Goal: Transaction & Acquisition: Book appointment/travel/reservation

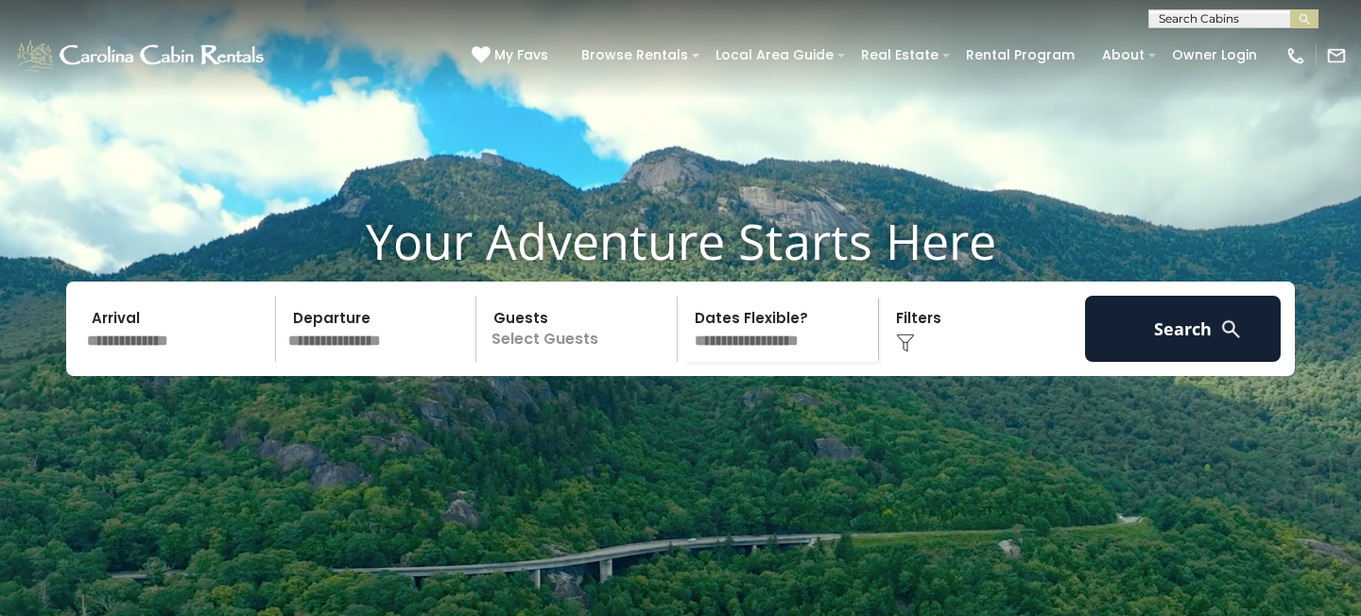
scroll to position [59, 0]
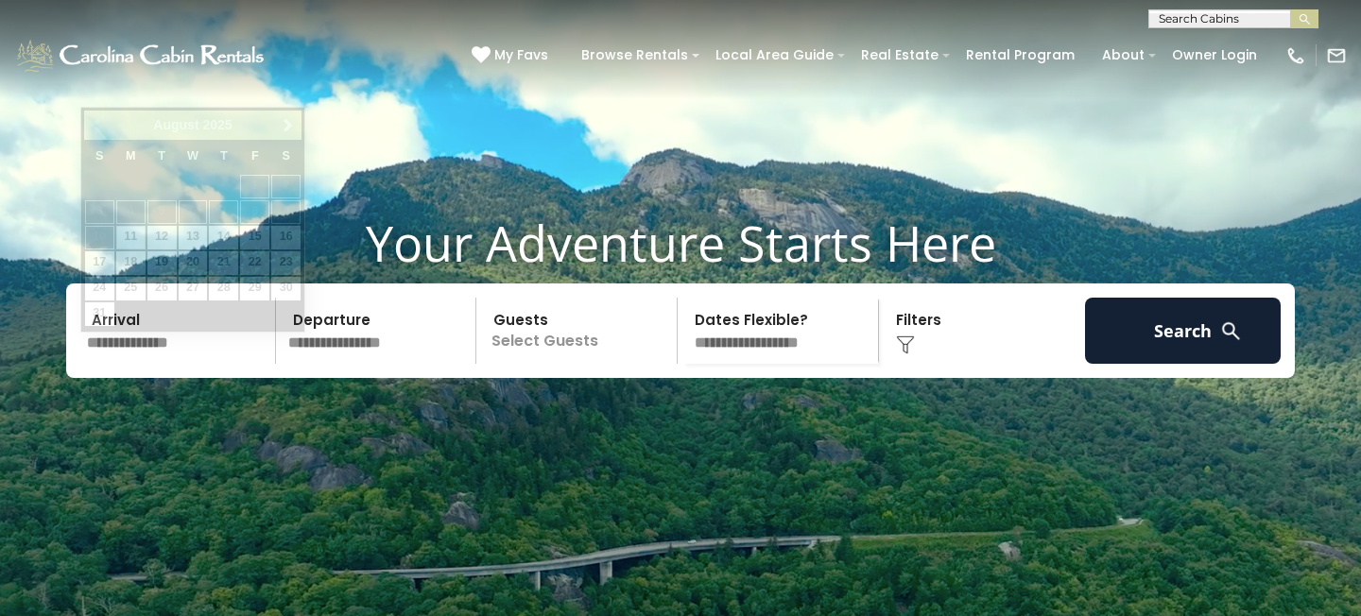
click at [193, 338] on input "text" at bounding box center [178, 331] width 196 height 66
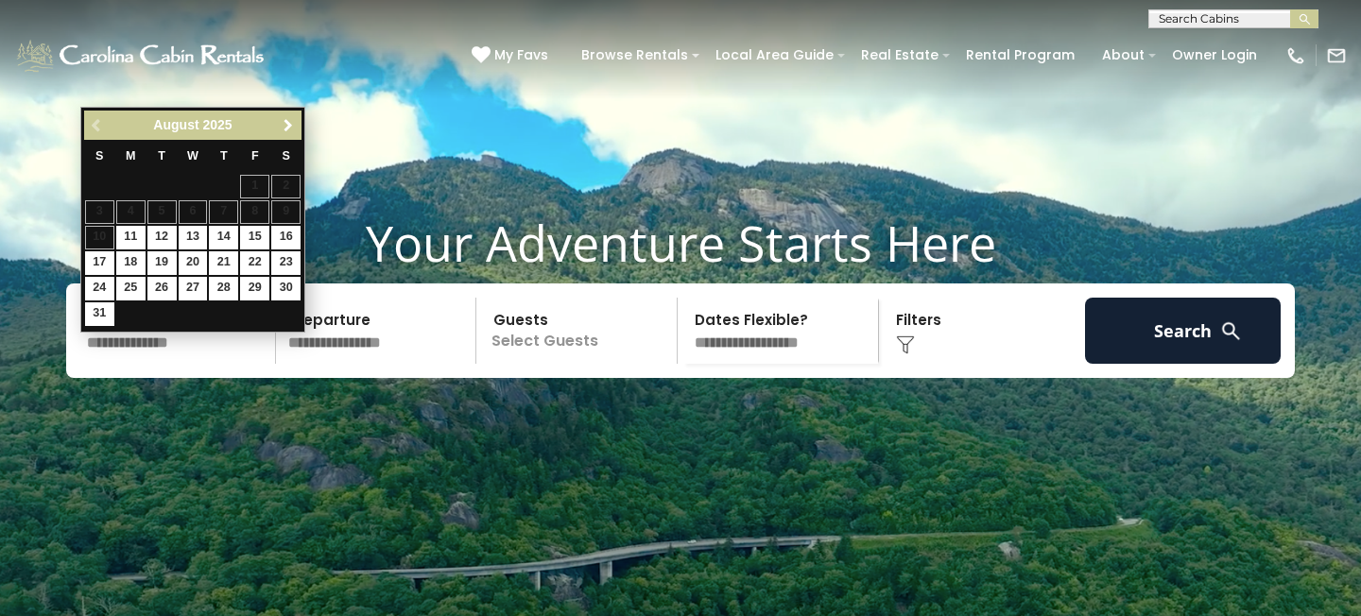
click at [283, 124] on span "Next" at bounding box center [288, 125] width 15 height 15
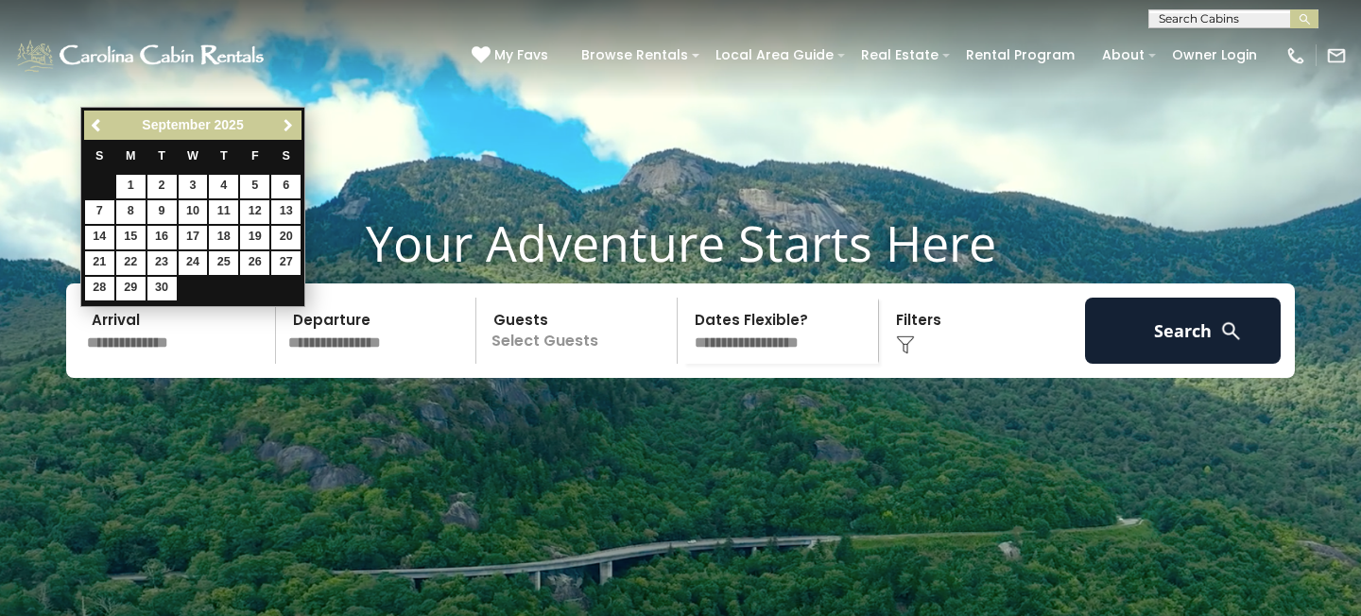
click at [283, 124] on span "Next" at bounding box center [288, 125] width 15 height 15
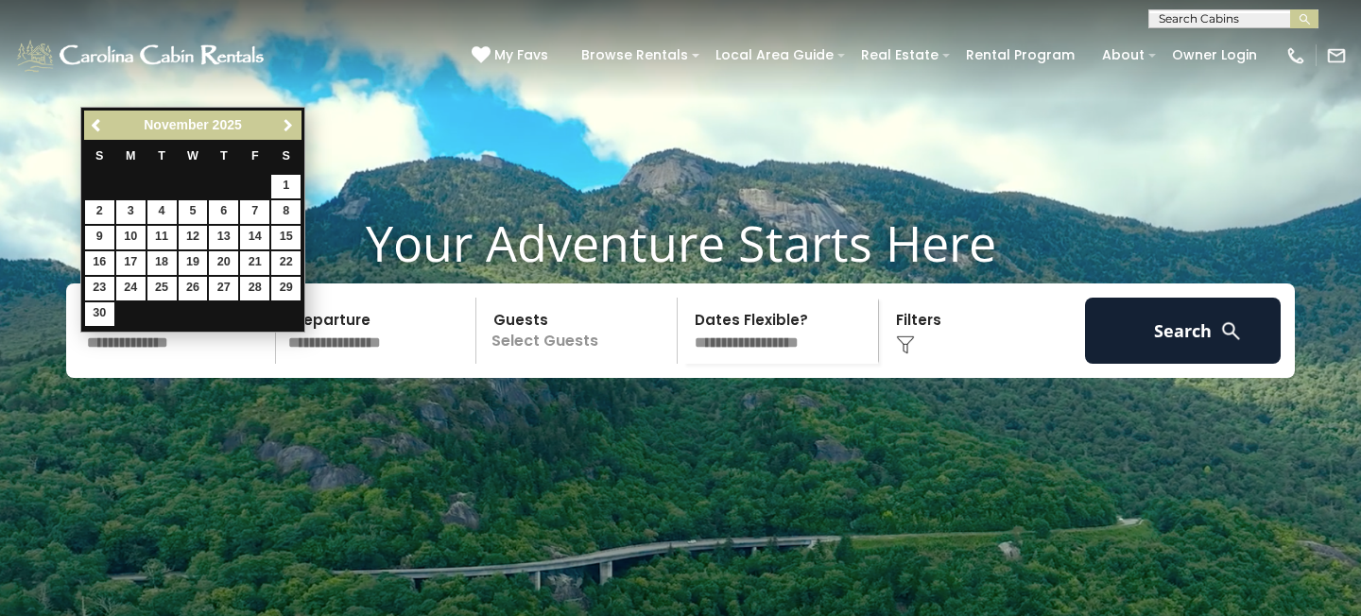
click at [283, 124] on span "Next" at bounding box center [288, 125] width 15 height 15
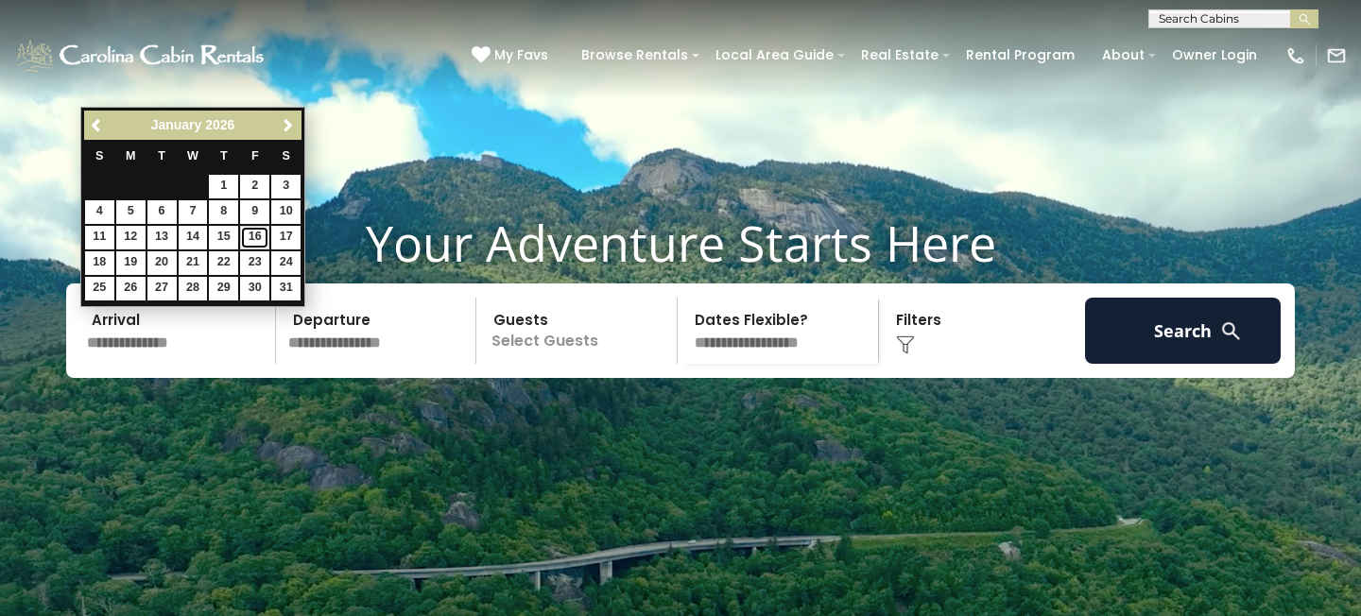
click at [260, 238] on link "16" at bounding box center [254, 238] width 29 height 24
type input "*******"
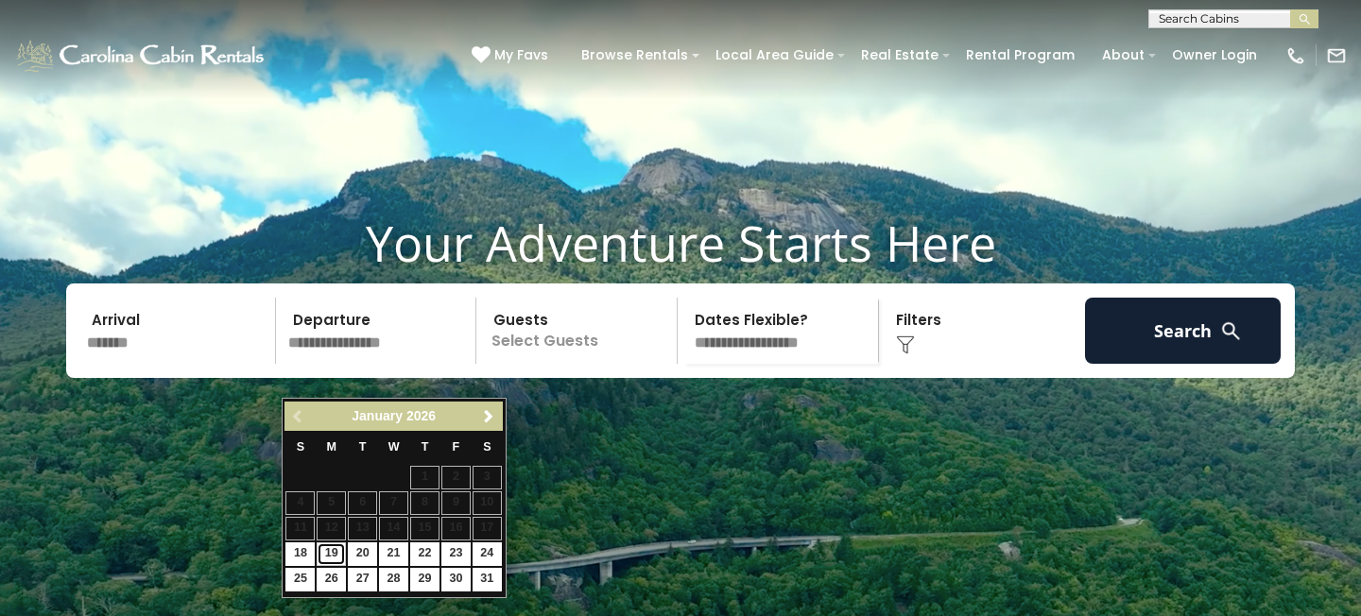
click at [325, 556] on link "19" at bounding box center [331, 554] width 29 height 24
type input "*******"
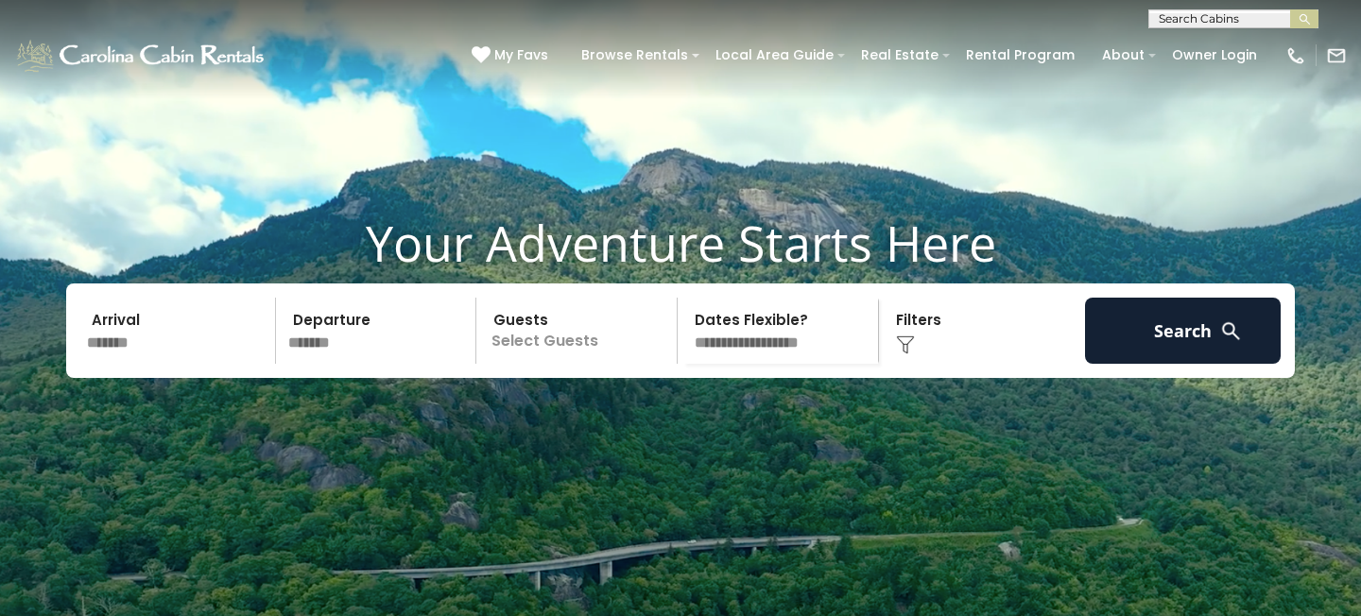
click at [568, 364] on p "Select Guests" at bounding box center [579, 331] width 195 height 66
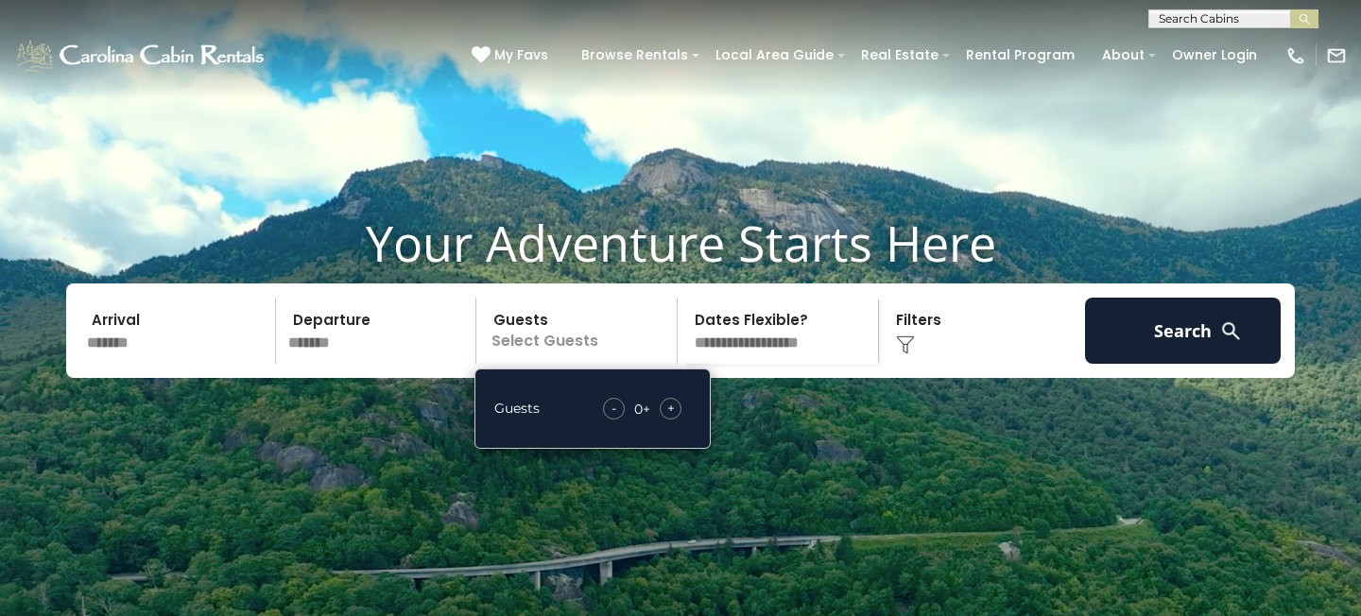
click at [667, 418] on span "+" at bounding box center [671, 408] width 8 height 19
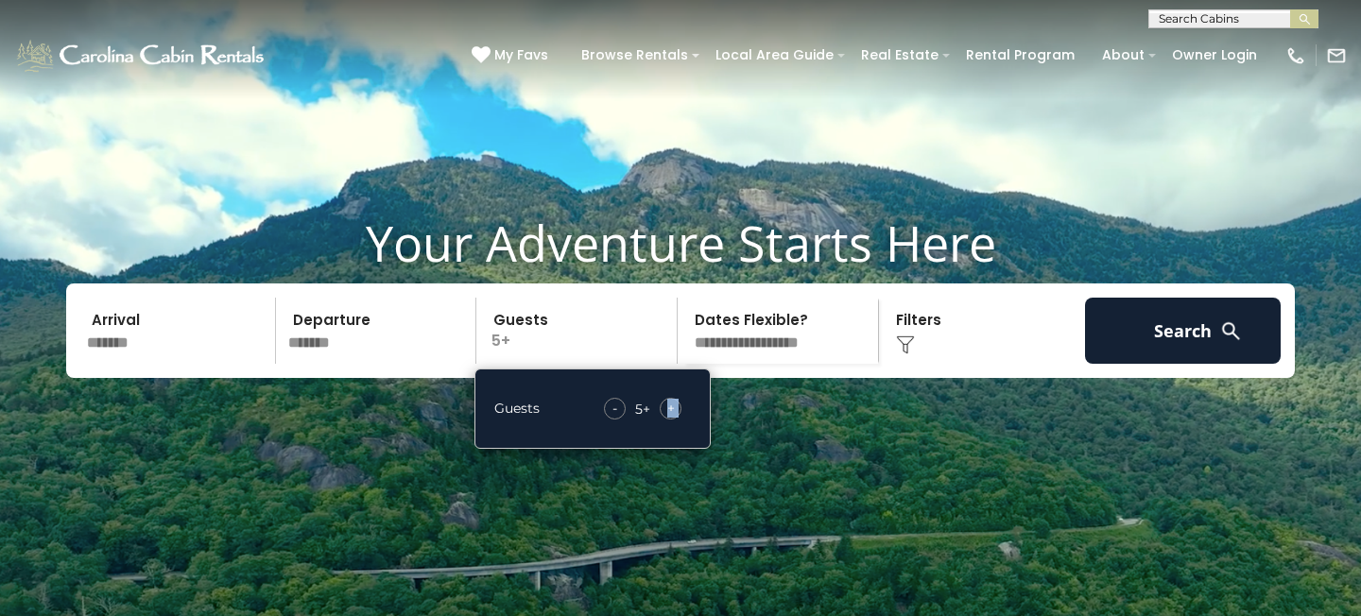
click at [667, 418] on span "+" at bounding box center [671, 408] width 8 height 19
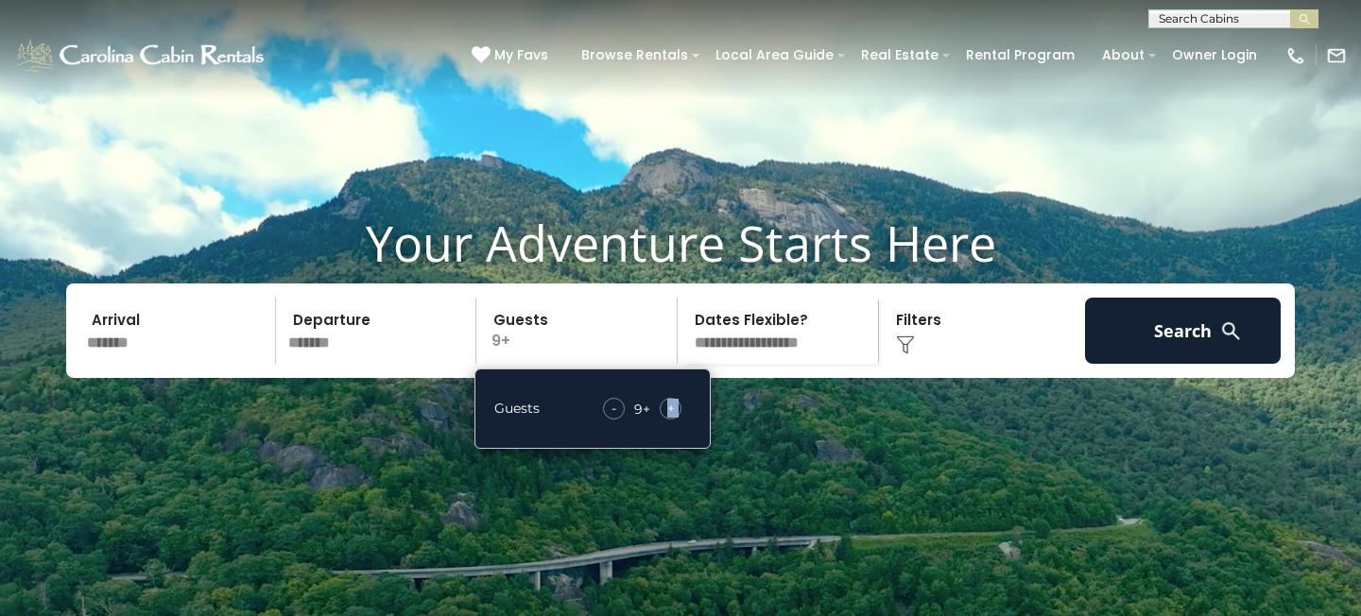
click at [667, 418] on span "+" at bounding box center [671, 408] width 8 height 19
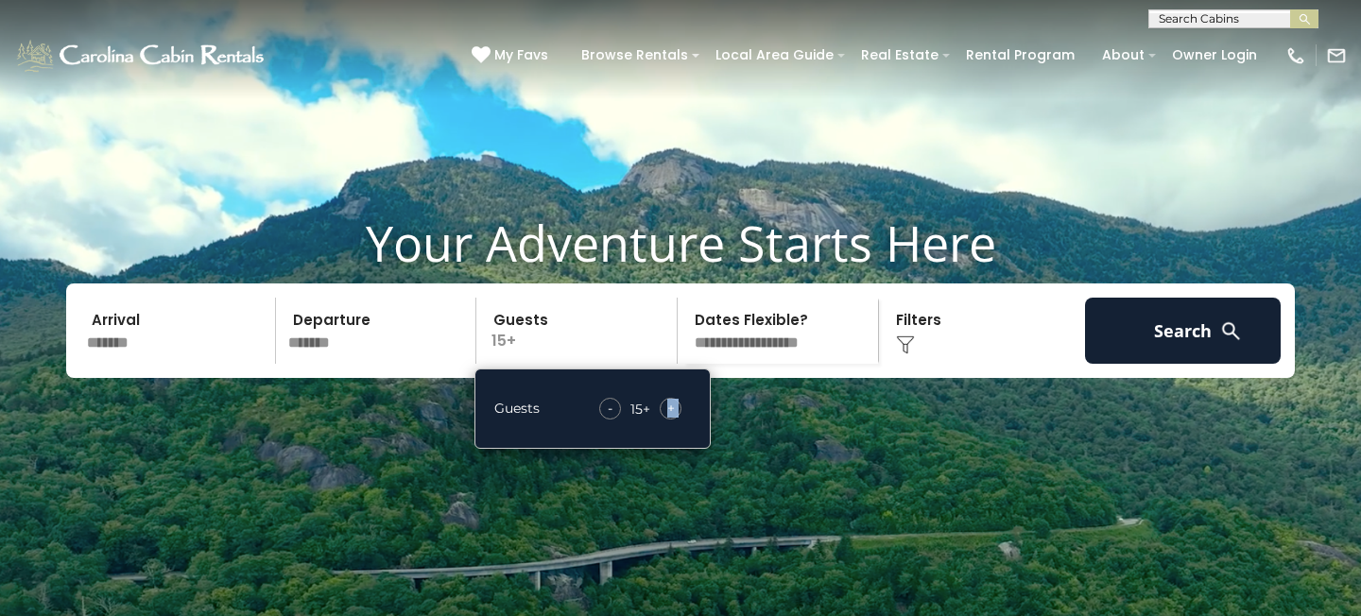
click at [667, 418] on span "+" at bounding box center [671, 408] width 8 height 19
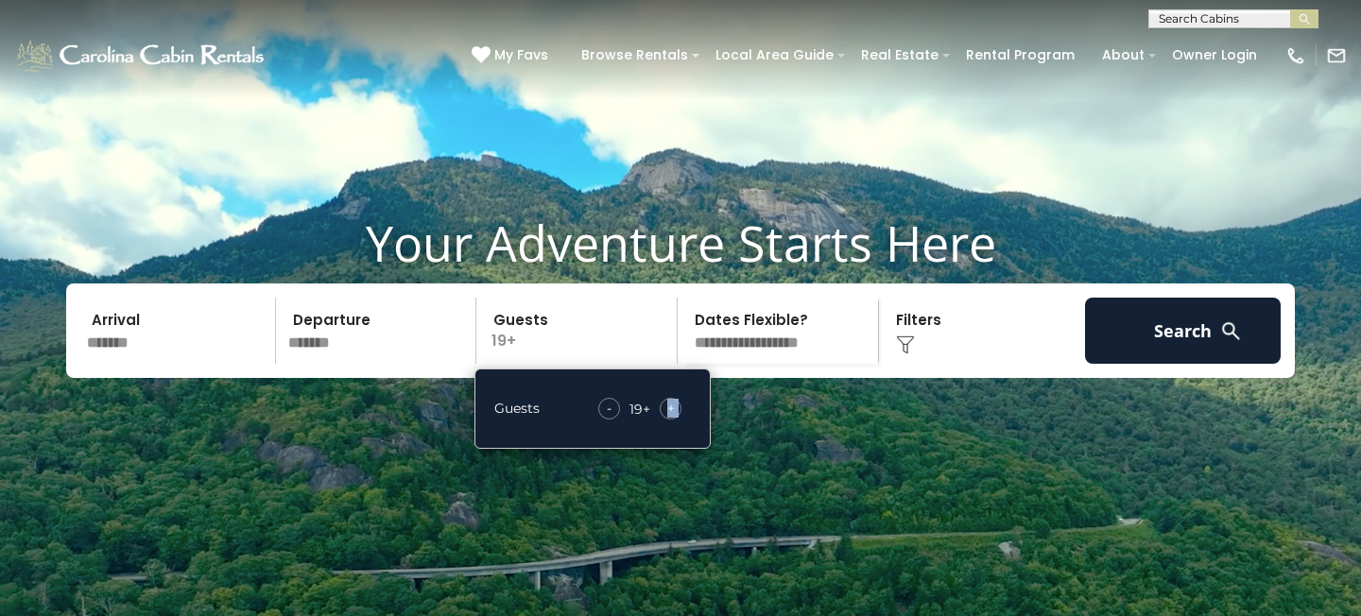
click at [667, 418] on span "+" at bounding box center [671, 408] width 8 height 19
click at [596, 420] on div "-" at bounding box center [607, 409] width 22 height 22
click at [601, 420] on div "-" at bounding box center [610, 409] width 22 height 22
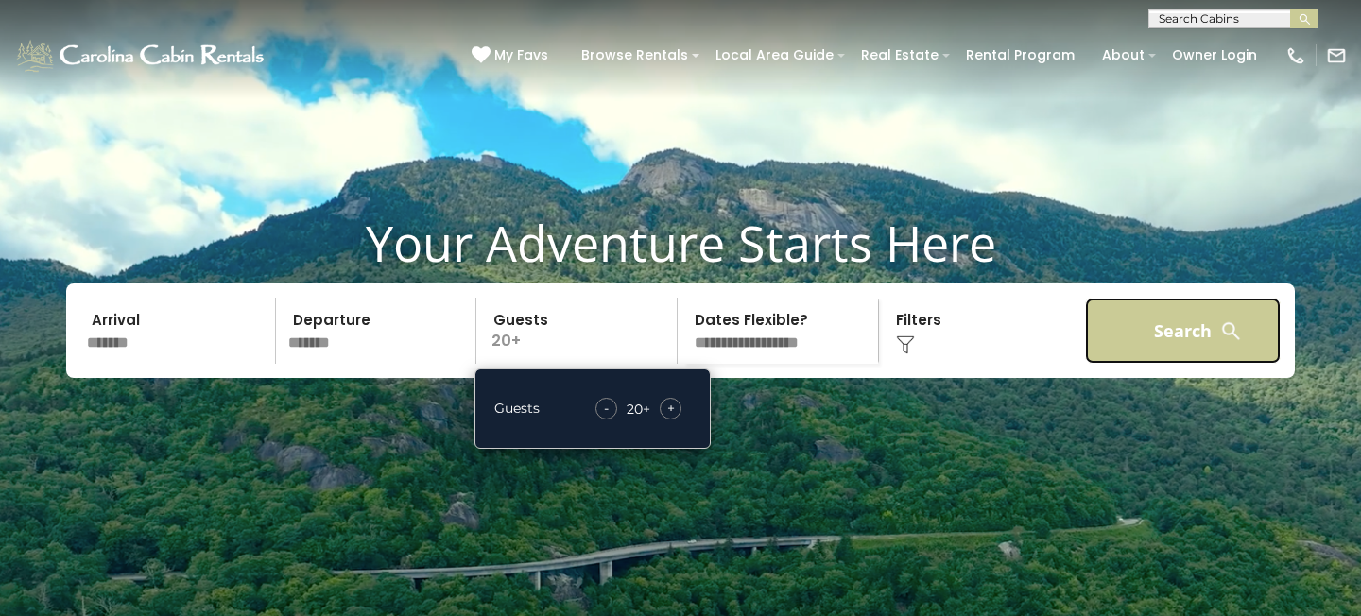
click at [1117, 364] on button "Search" at bounding box center [1183, 331] width 196 height 66
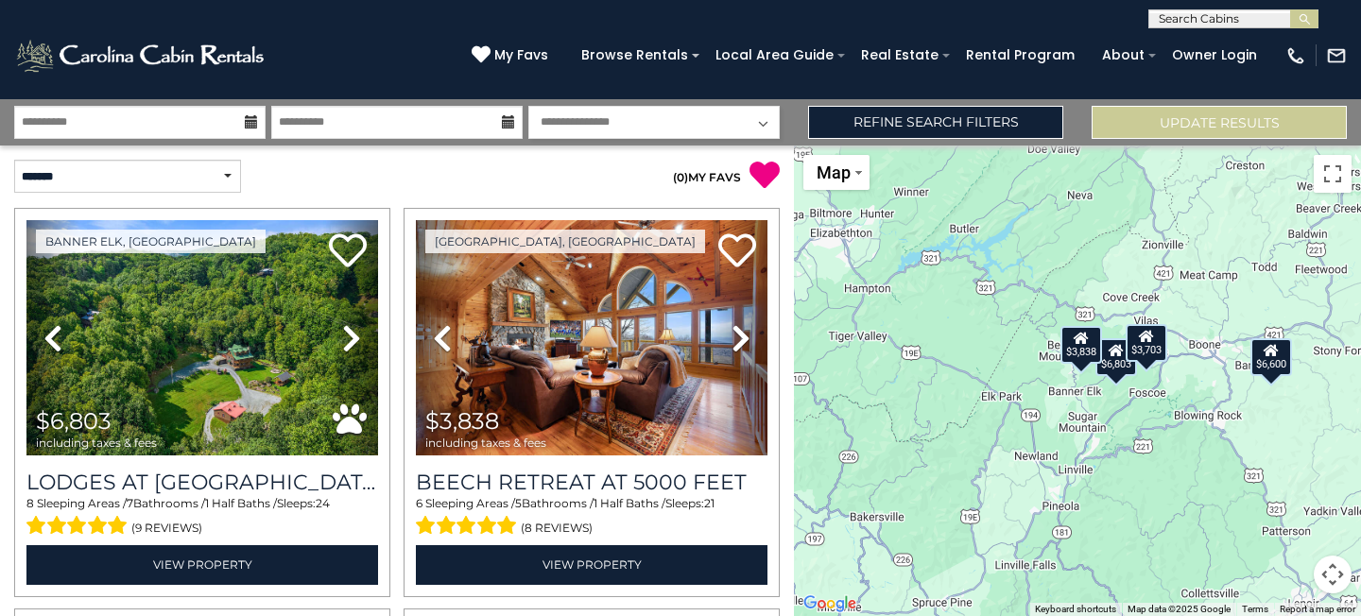
click at [1126, 409] on div "$6,803 $3,838 $3,703 $6,600" at bounding box center [1077, 381] width 567 height 471
click at [1093, 401] on div "$6,803 $3,838 $3,703 $6,600" at bounding box center [1077, 381] width 567 height 471
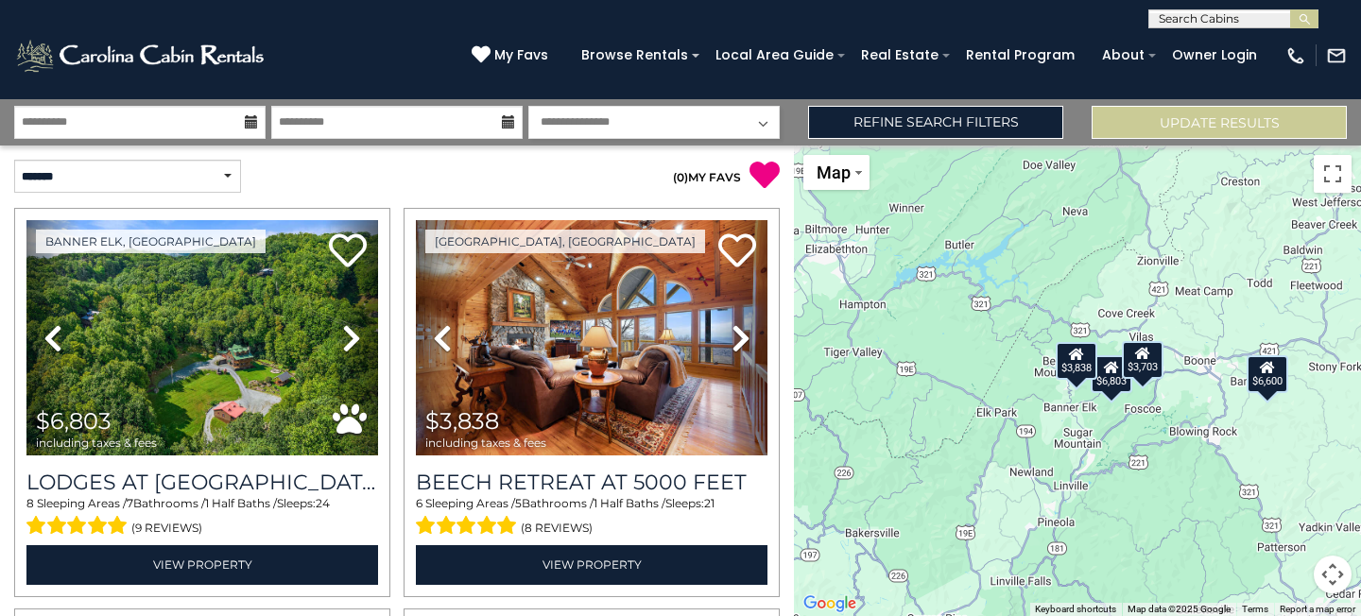
click at [1093, 401] on div "$6,803 $3,838 $3,703 $6,600" at bounding box center [1077, 381] width 567 height 471
click at [1085, 401] on div "$6,803 $3,838 $3,703 $6,600" at bounding box center [1077, 381] width 567 height 471
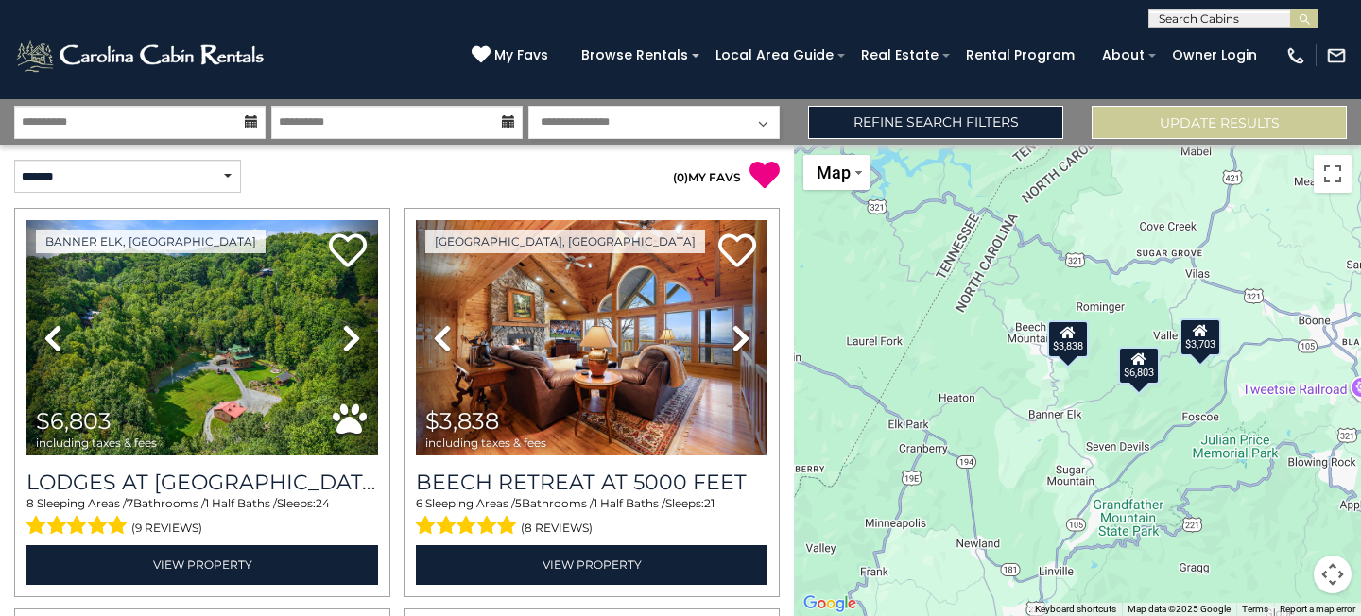
click at [1069, 378] on div "$6,803 $3,838 $3,703 $6,600" at bounding box center [1077, 381] width 567 height 471
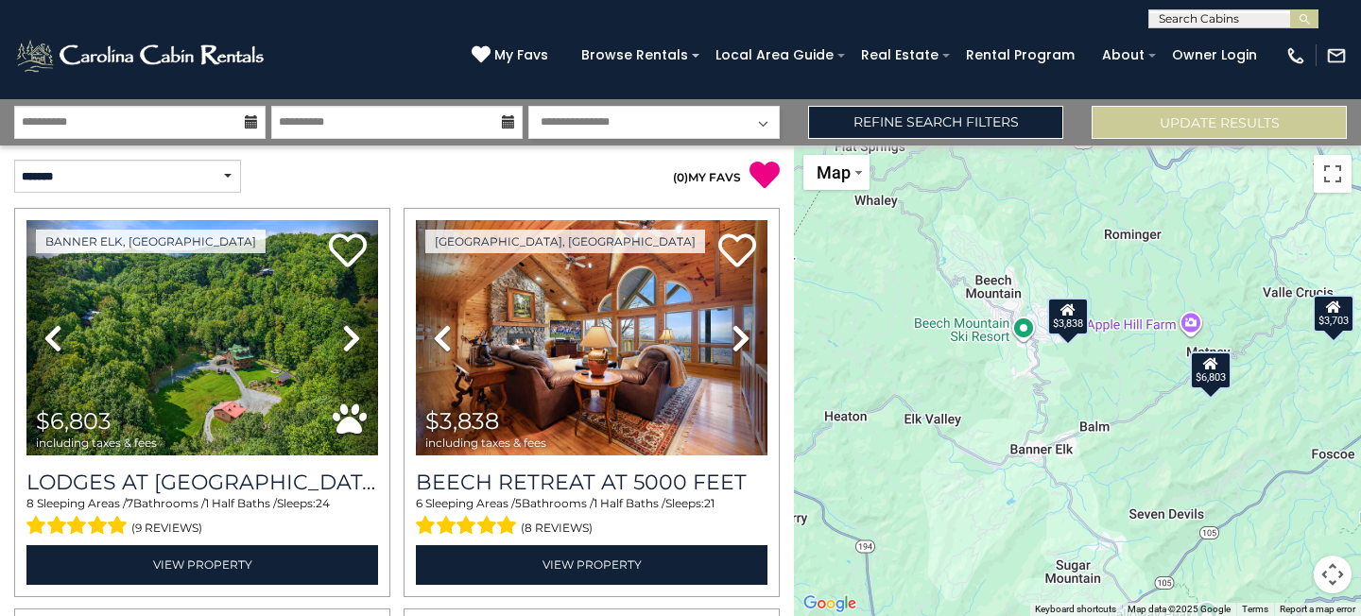
click at [1077, 315] on div "$3,838" at bounding box center [1068, 317] width 42 height 38
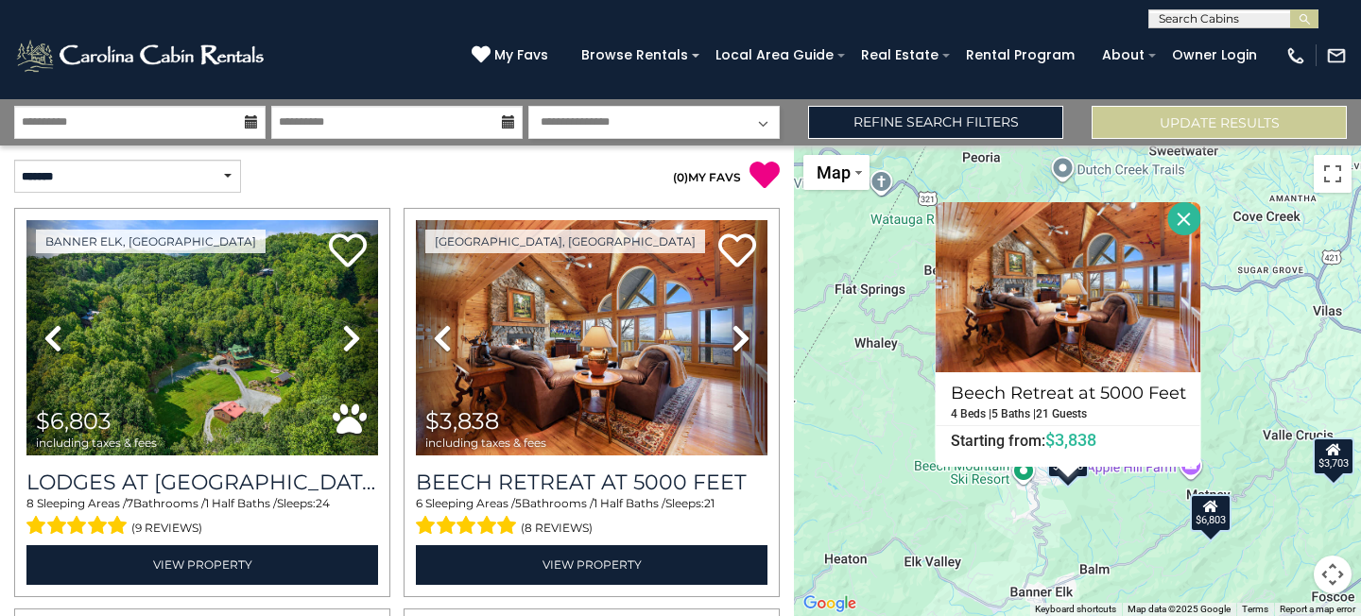
click at [981, 575] on div "$6,803 $3,838 $3,703 $6,600 Beech Retreat at 5000 Feet 4 Beds | 5 Baths | 21 Gu…" at bounding box center [1077, 381] width 567 height 471
click at [1218, 522] on div "$6,803" at bounding box center [1211, 513] width 42 height 38
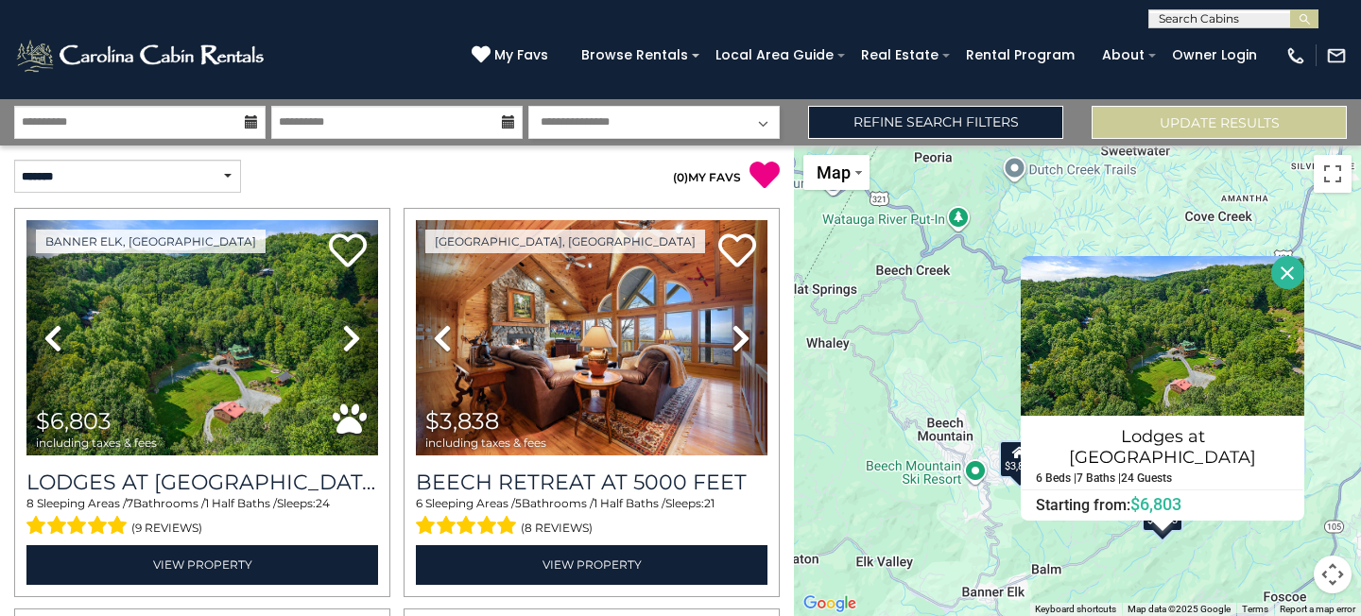
click at [1285, 279] on button "Close" at bounding box center [1287, 272] width 33 height 33
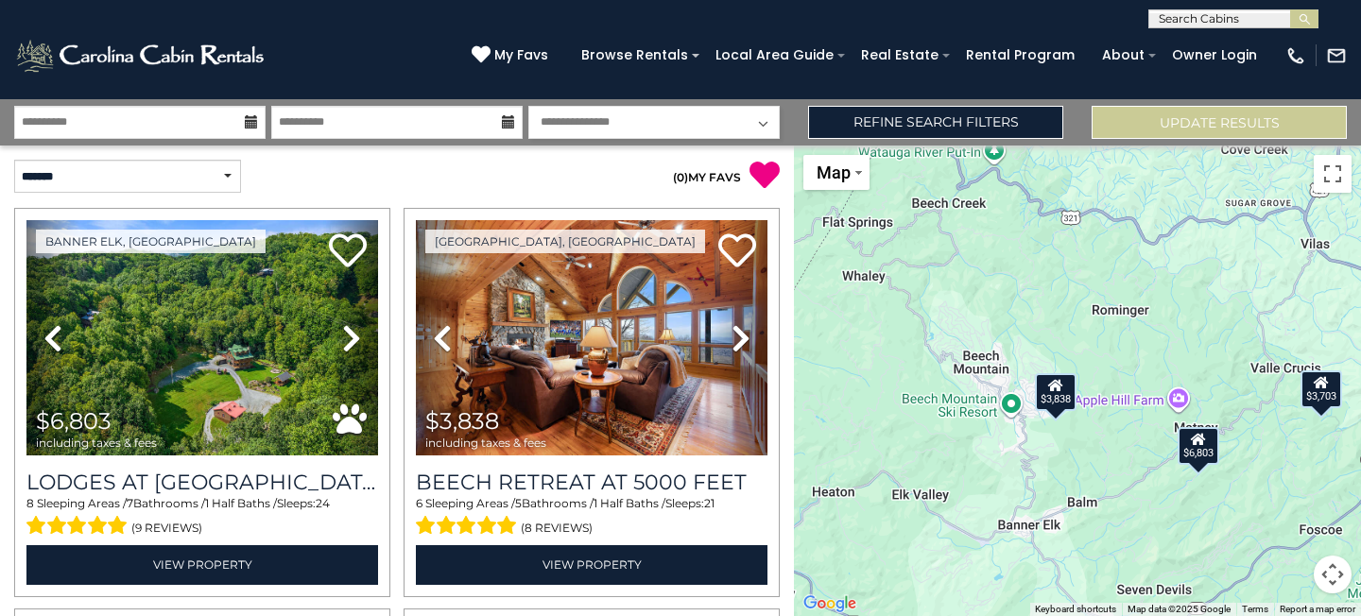
drag, startPoint x: 964, startPoint y: 531, endPoint x: 1002, endPoint y: 464, distance: 77.0
click at [1002, 464] on div "$6,803 $3,838 $3,703 $6,600" at bounding box center [1077, 381] width 567 height 471
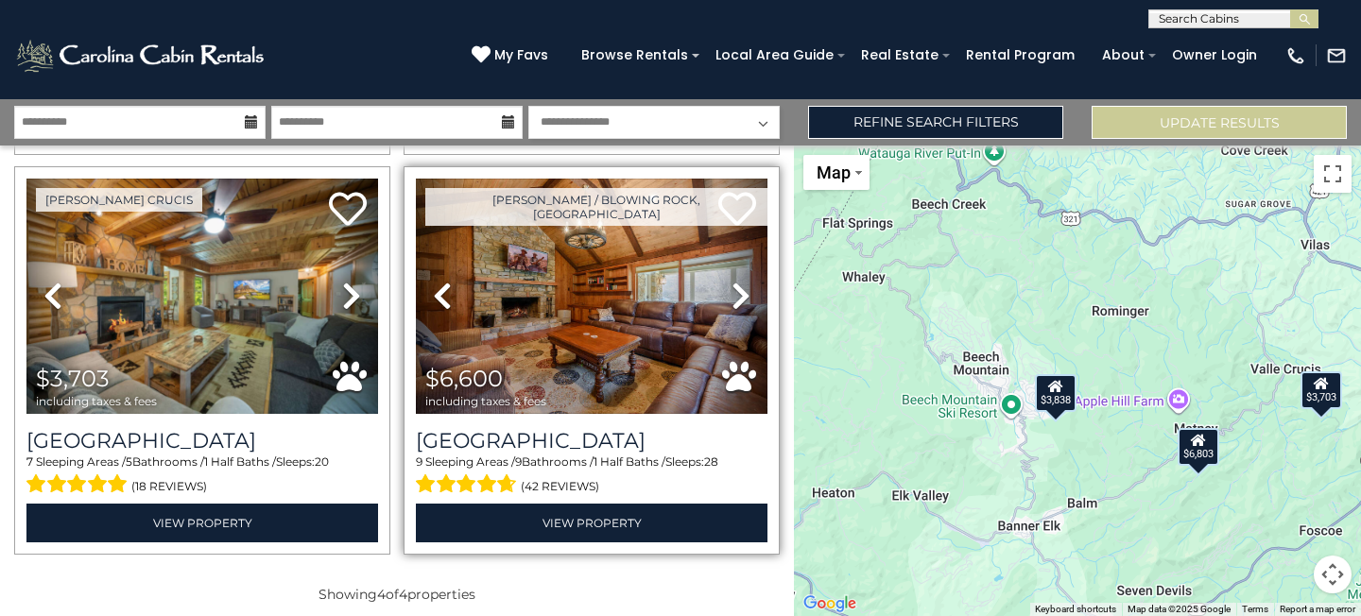
scroll to position [441, 0]
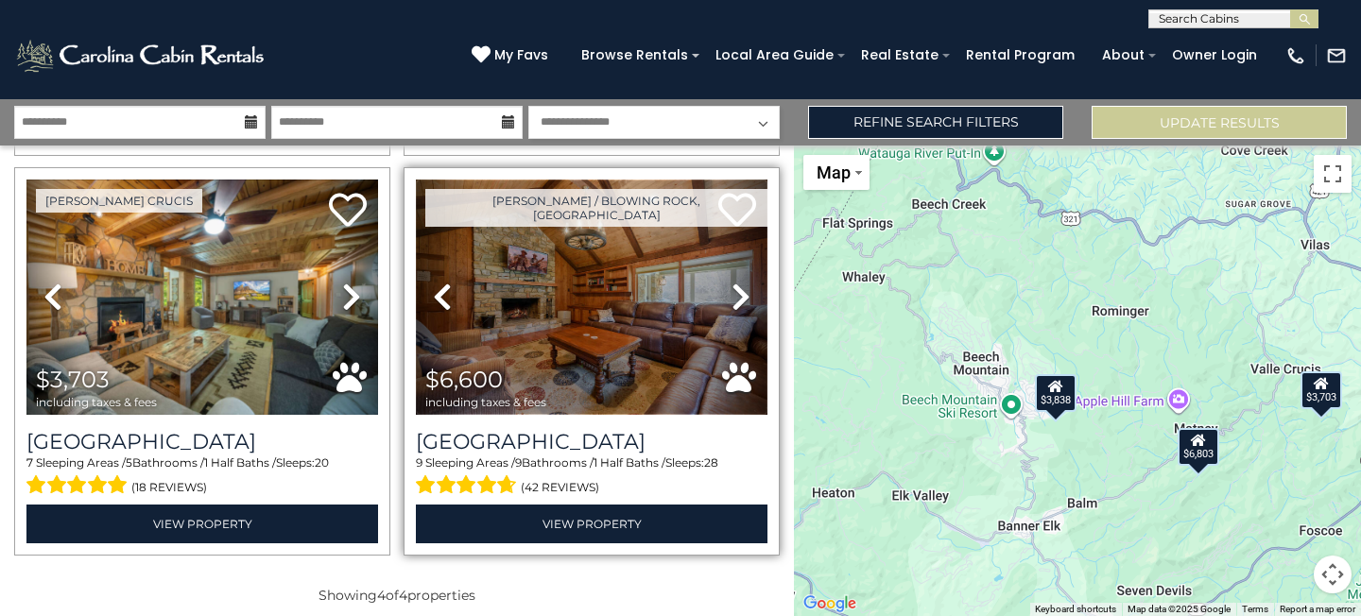
click at [605, 360] on img at bounding box center [592, 297] width 352 height 235
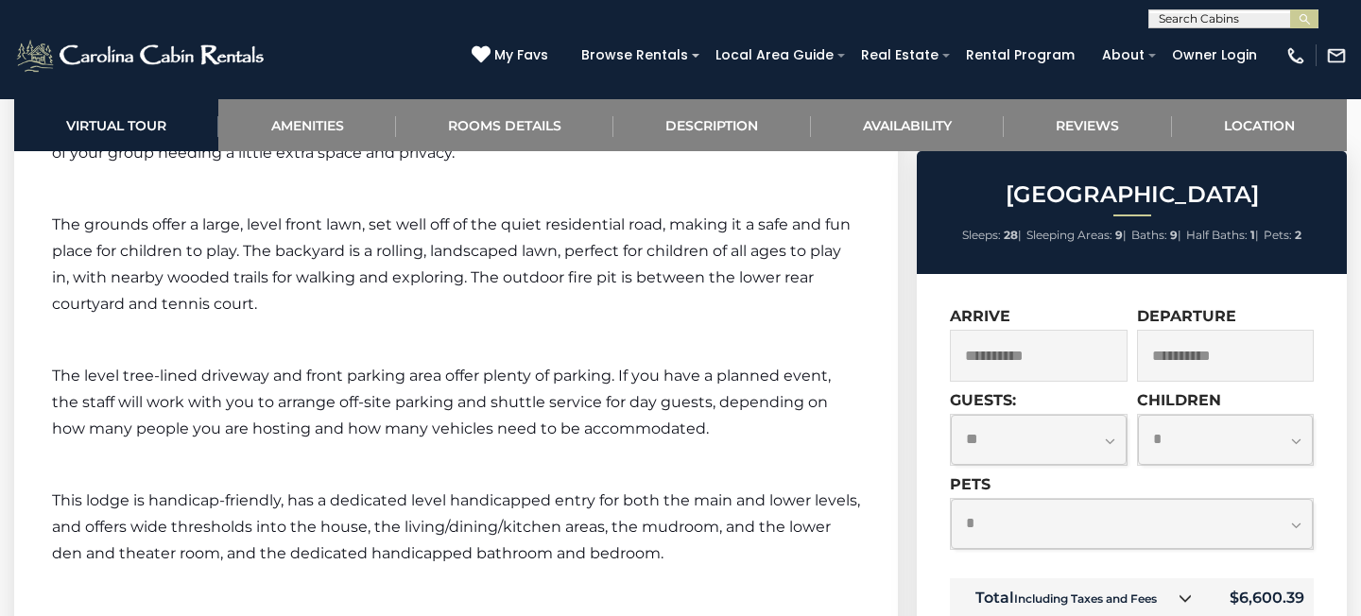
scroll to position [6898, 0]
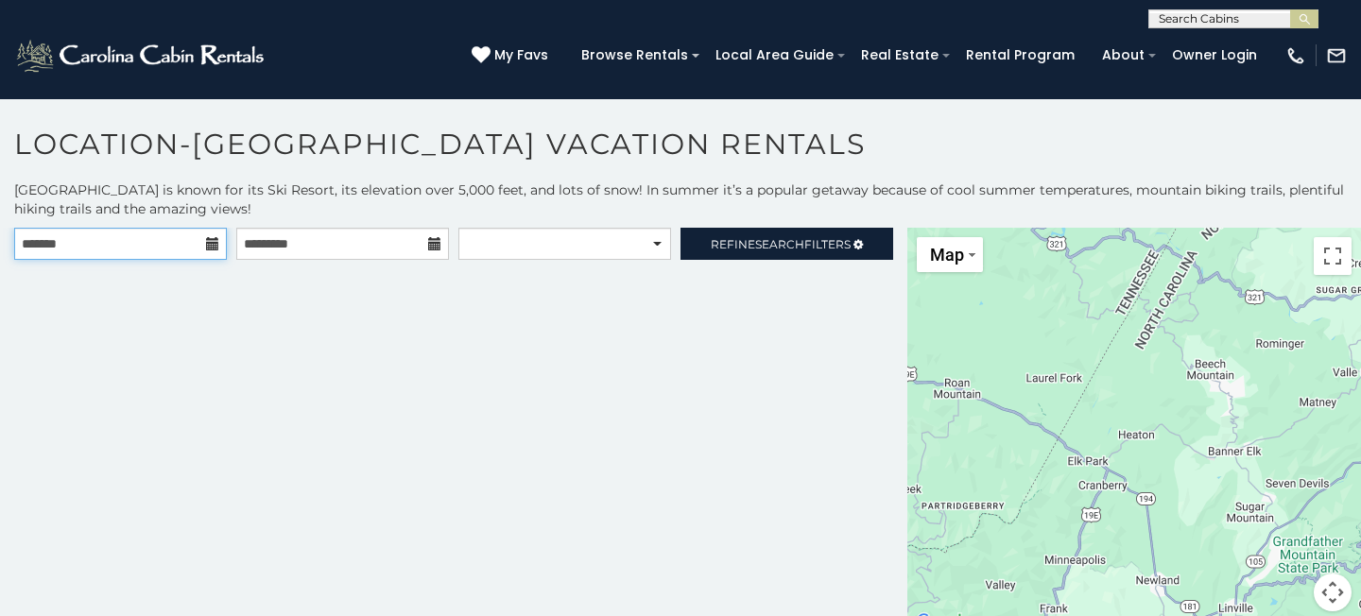
click at [179, 241] on input "text" at bounding box center [120, 244] width 213 height 32
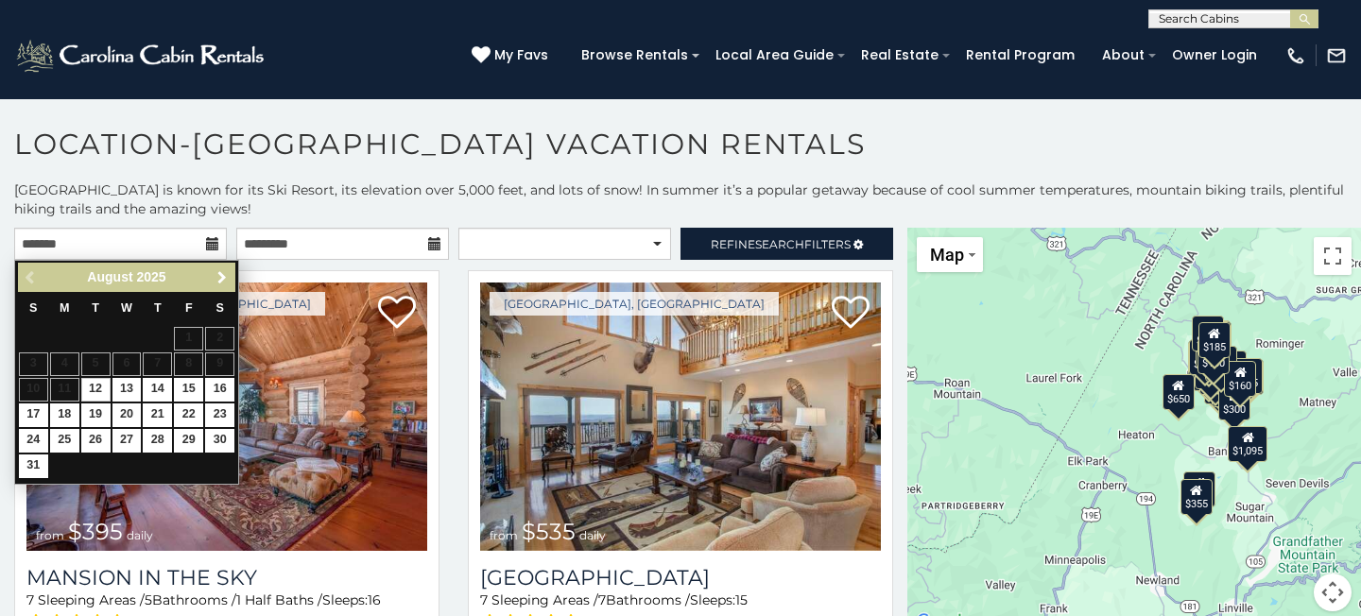
click at [221, 271] on span "Next" at bounding box center [221, 277] width 15 height 15
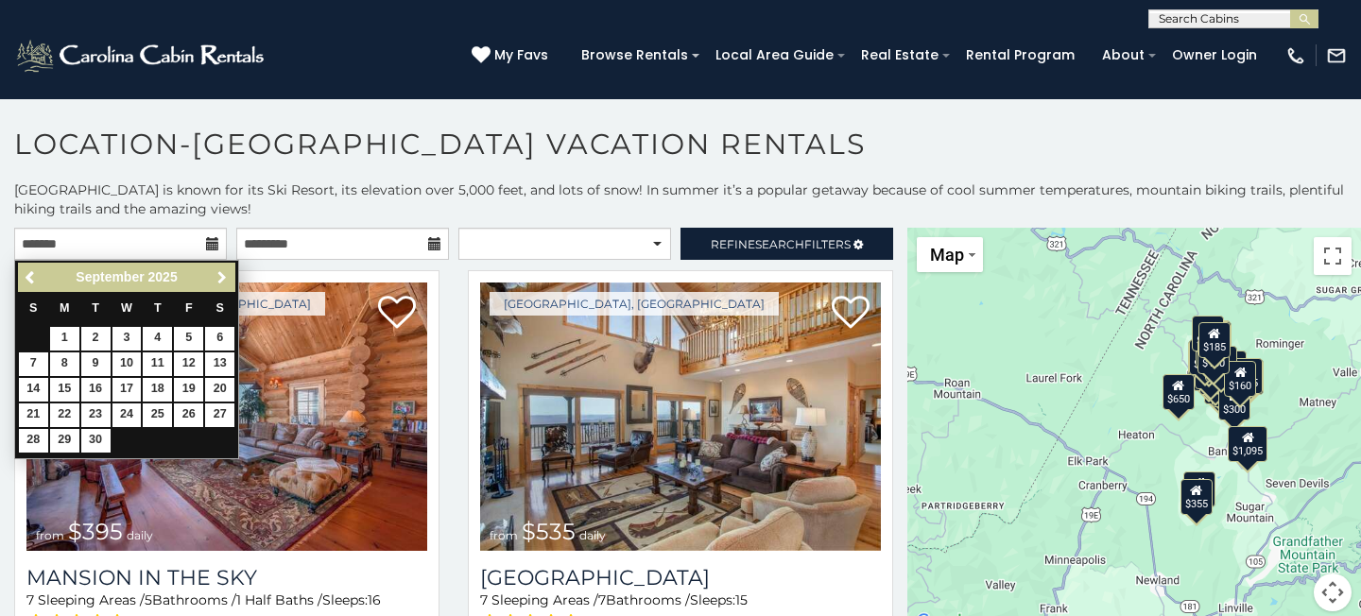
click at [221, 271] on span "Next" at bounding box center [221, 277] width 15 height 15
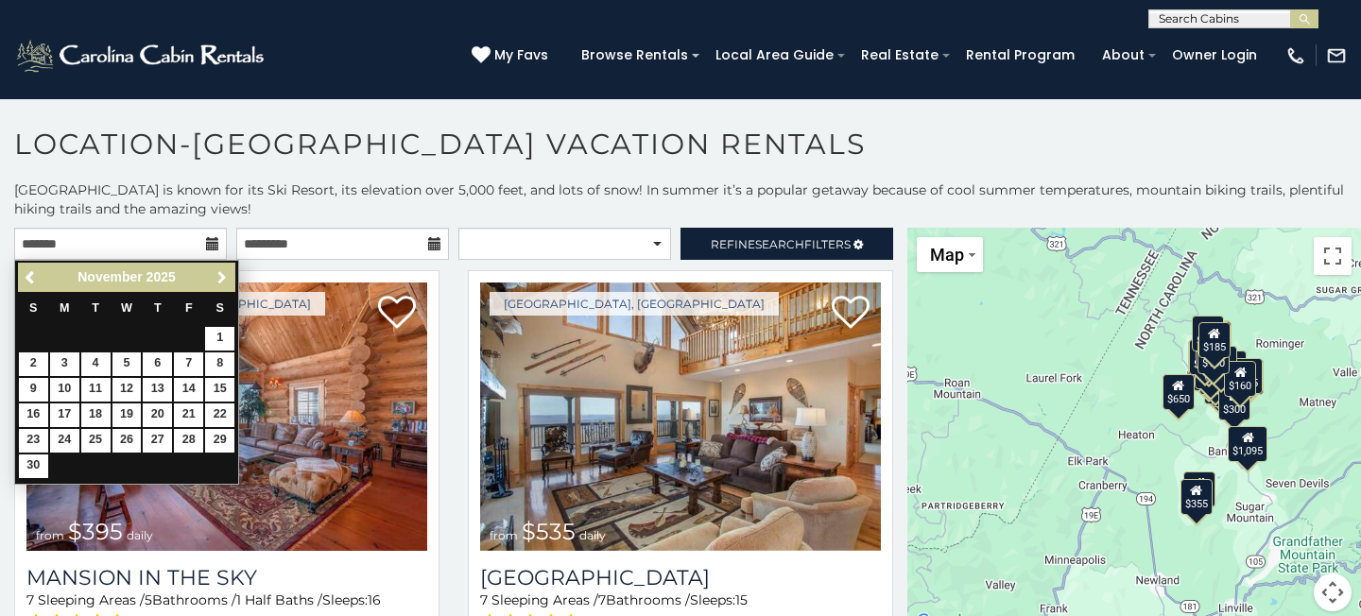
click at [221, 271] on span "Next" at bounding box center [221, 277] width 15 height 15
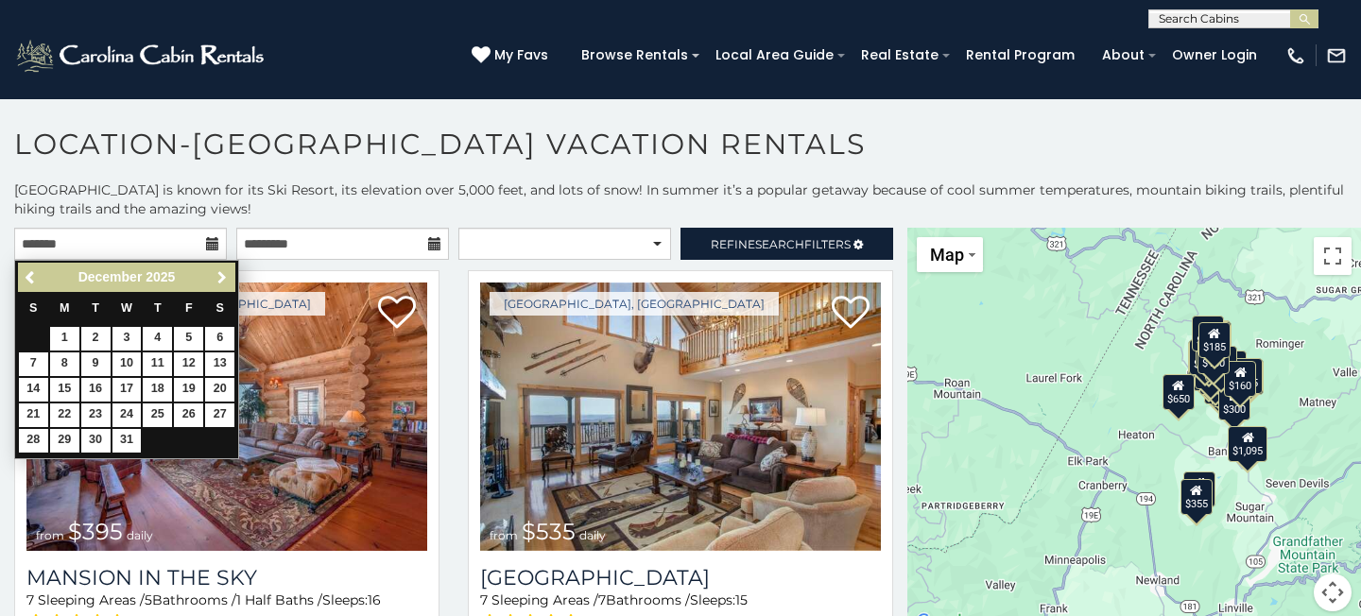
click at [221, 271] on span "Next" at bounding box center [221, 277] width 15 height 15
click at [191, 386] on link "16" at bounding box center [188, 390] width 29 height 24
type input "**********"
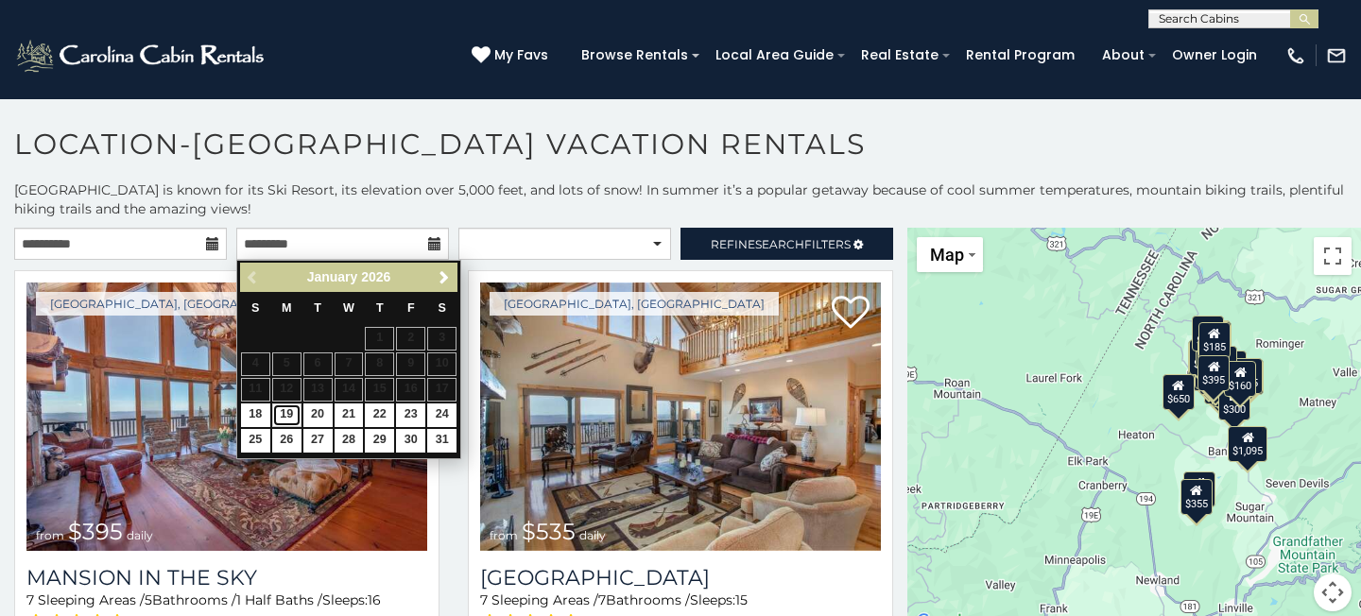
click at [278, 416] on link "19" at bounding box center [286, 415] width 29 height 24
type input "**********"
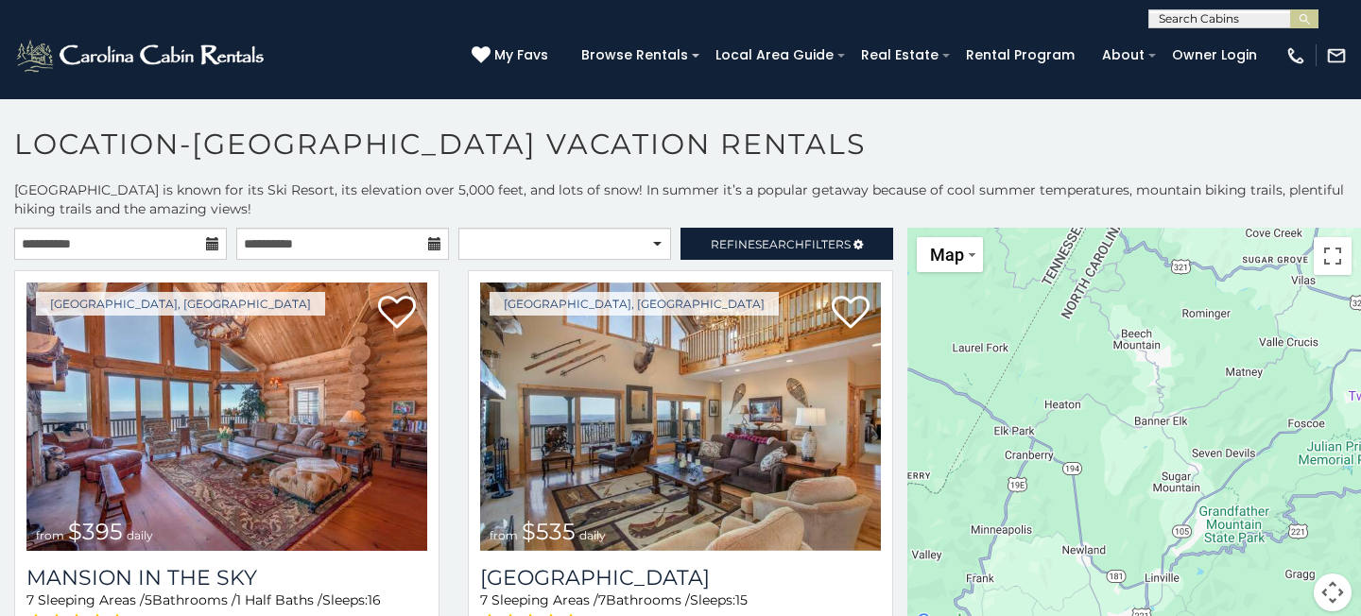
drag, startPoint x: 1142, startPoint y: 495, endPoint x: 1057, endPoint y: 463, distance: 90.9
click at [1057, 463] on div at bounding box center [1134, 431] width 454 height 406
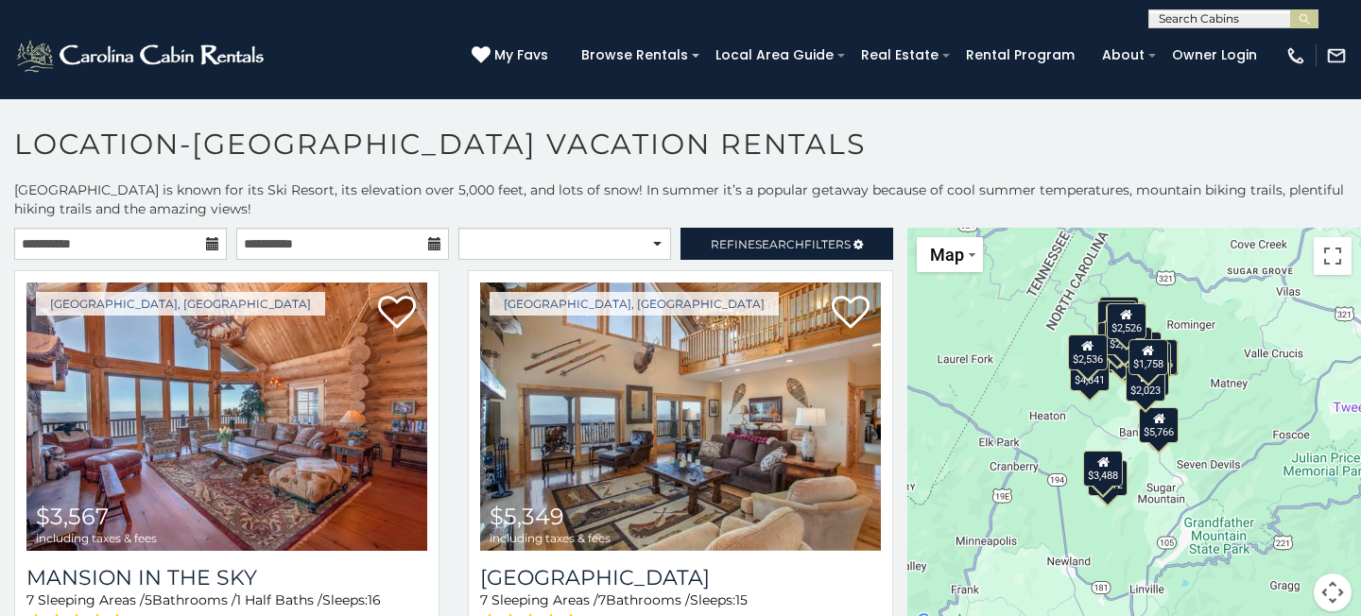
drag, startPoint x: 1115, startPoint y: 338, endPoint x: 1113, endPoint y: 368, distance: 29.4
click at [1133, 447] on div "$3,567 $5,349 $3,331 $3,500 $3,376 $2,818 $3,393 $3,838 $2,513 $4,841 $2,953 $2…" at bounding box center [1360, 447] width 454 height 0
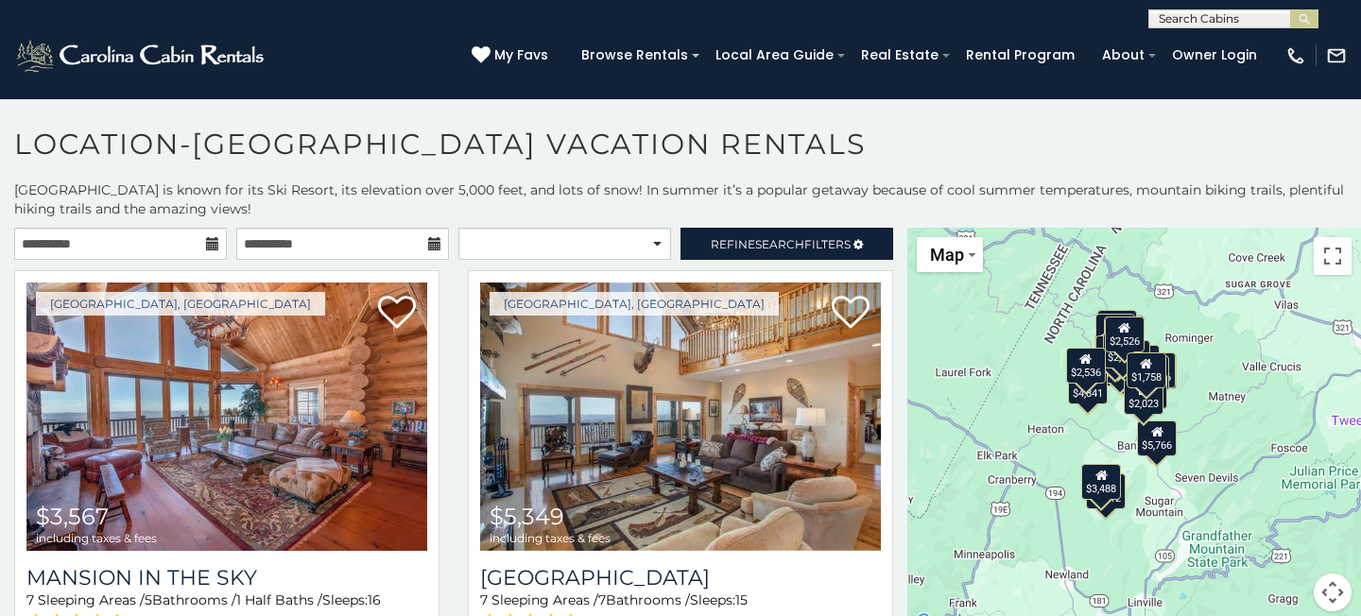
click at [1089, 338] on div "$3,567 $5,349 $3,331 $3,500 $3,376 $2,818 $3,393 $3,838 $2,513 $4,841 $2,953 $2…" at bounding box center [1134, 431] width 454 height 406
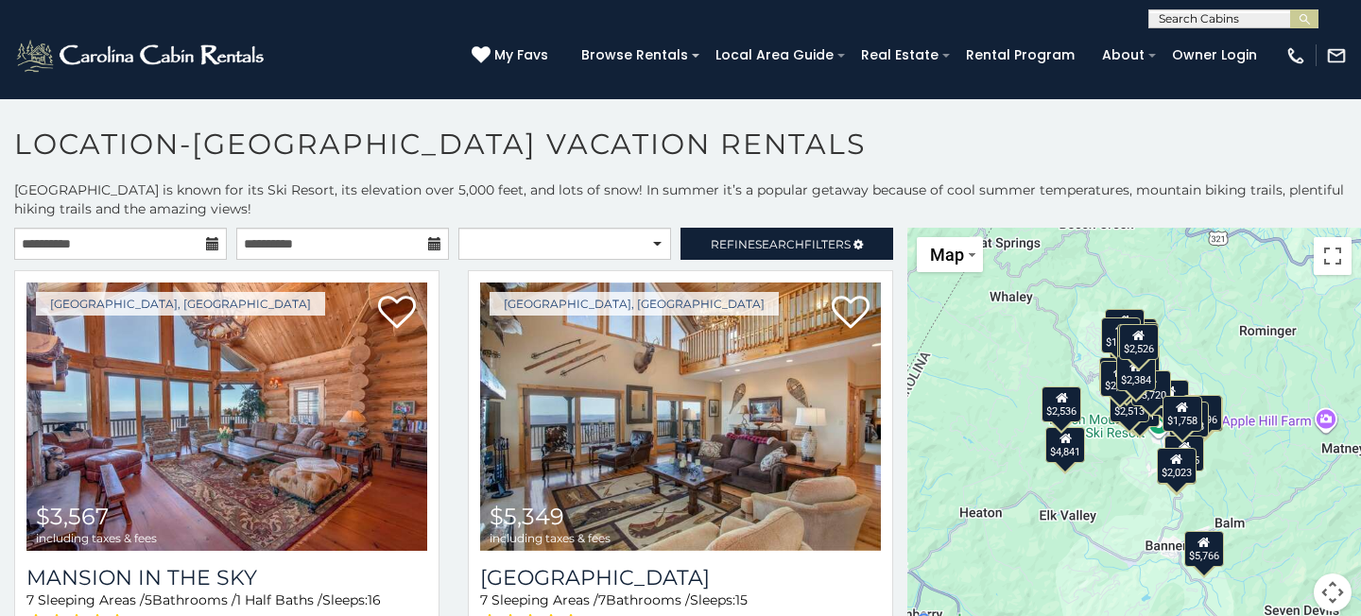
drag, startPoint x: 1139, startPoint y: 456, endPoint x: 1105, endPoint y: 450, distance: 34.7
click at [1105, 450] on div "$3,567 $5,349 $3,331 $3,500 $3,376 $2,818 $3,393 $3,838 $2,513 $4,841 $2,953 $2…" at bounding box center [1134, 431] width 454 height 406
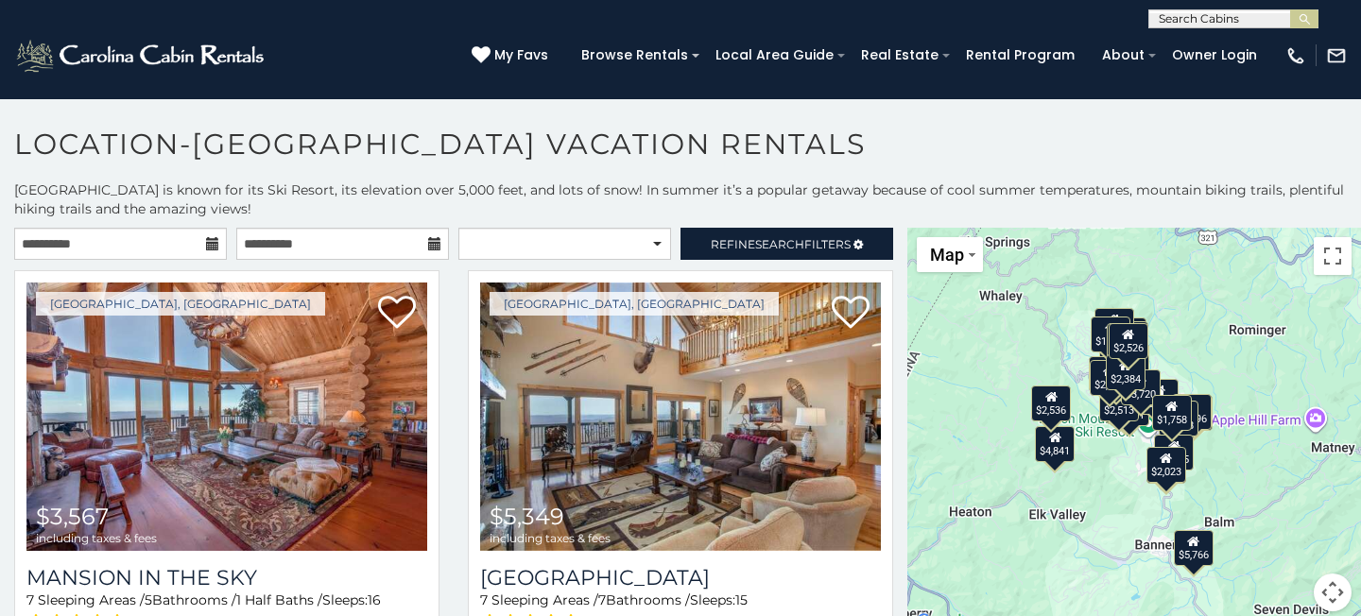
click at [1118, 438] on div "$3,567 $5,349 $3,331 $3,500 $3,376 $2,818 $3,393 $3,838 $2,513 $4,841 $2,953 $2…" at bounding box center [1134, 431] width 454 height 406
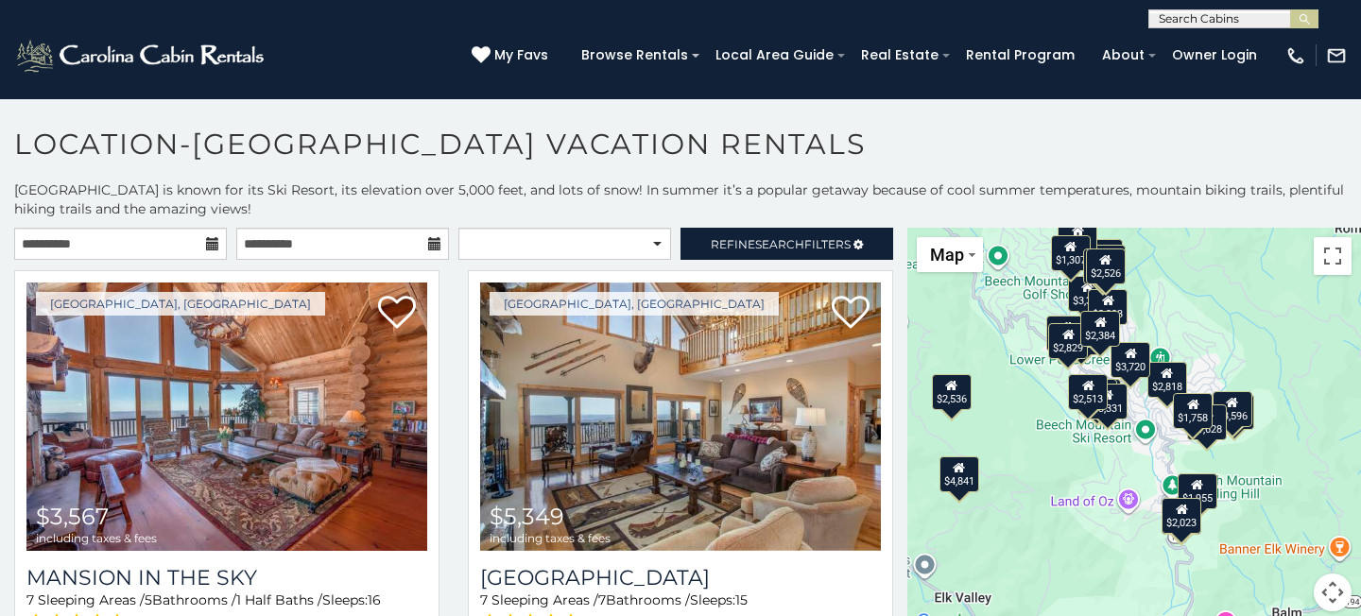
drag, startPoint x: 1168, startPoint y: 454, endPoint x: 1111, endPoint y: 469, distance: 58.4
click at [1111, 469] on div "$3,567 $5,349 $3,331 $3,500 $3,376 $2,818 $3,393 $3,838 $2,513 $4,841 $2,953 $2…" at bounding box center [1134, 431] width 454 height 406
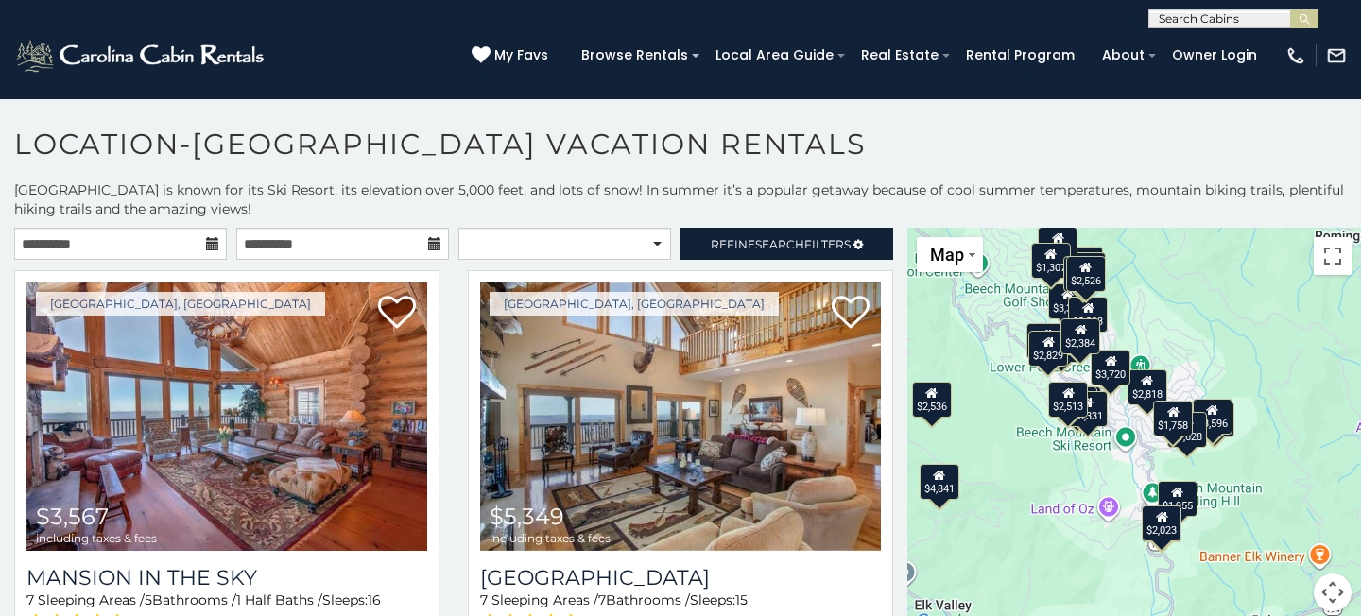
click at [1123, 406] on div "$3,567 $5,349 $3,331 $3,500 $3,376 $2,818 $3,393 $3,838 $2,513 $4,841 $2,953 $2…" at bounding box center [1134, 431] width 454 height 406
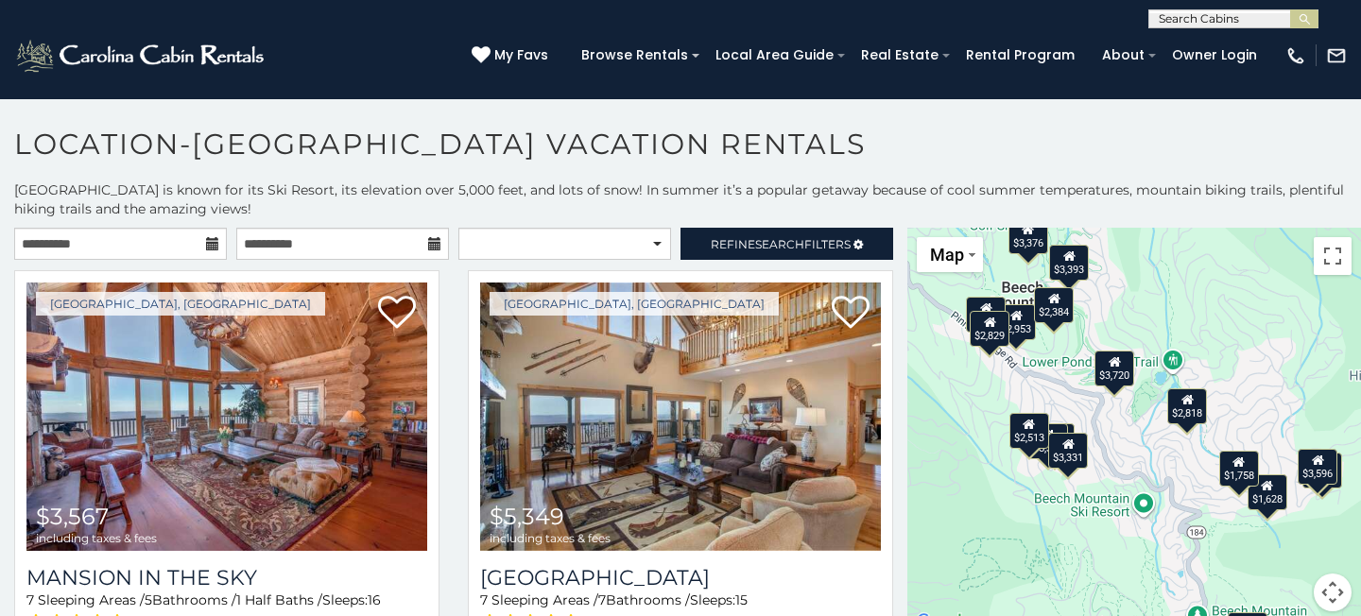
drag, startPoint x: 1119, startPoint y: 406, endPoint x: 1142, endPoint y: 441, distance: 42.2
click at [1142, 441] on div "$3,567 $5,349 $3,331 $3,500 $3,376 $2,818 $3,393 $3,838 $2,513 $4,841 $2,953 $2…" at bounding box center [1134, 431] width 454 height 406
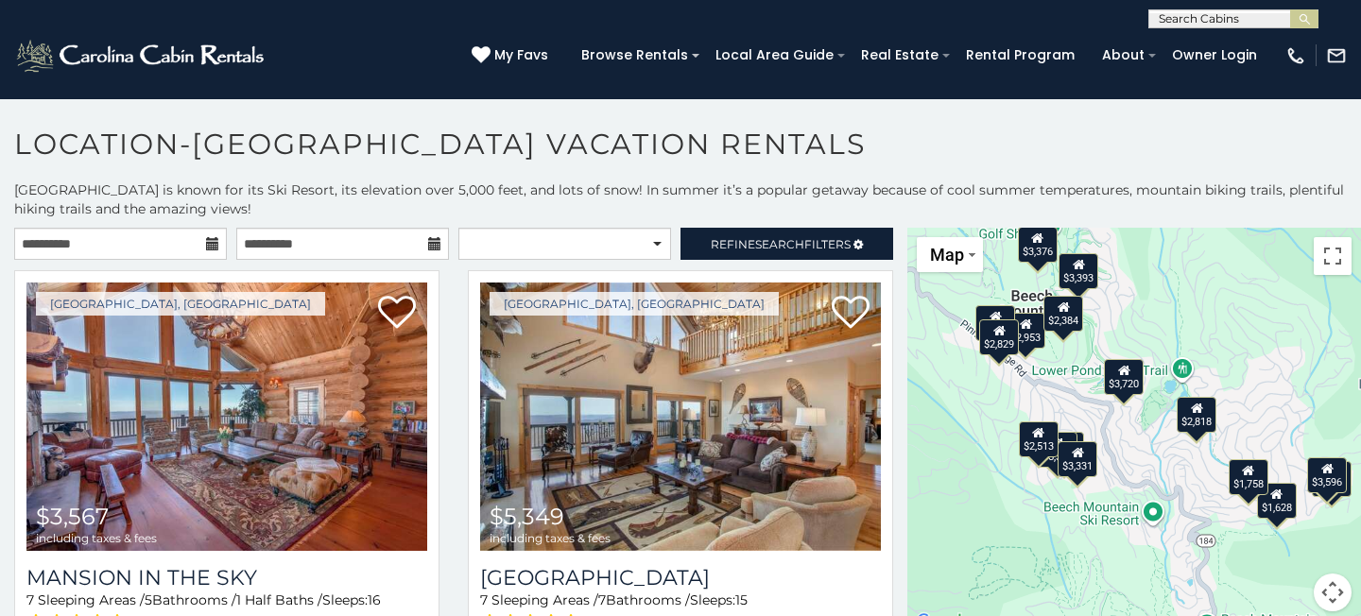
click at [1123, 383] on div "$3,720" at bounding box center [1124, 377] width 40 height 36
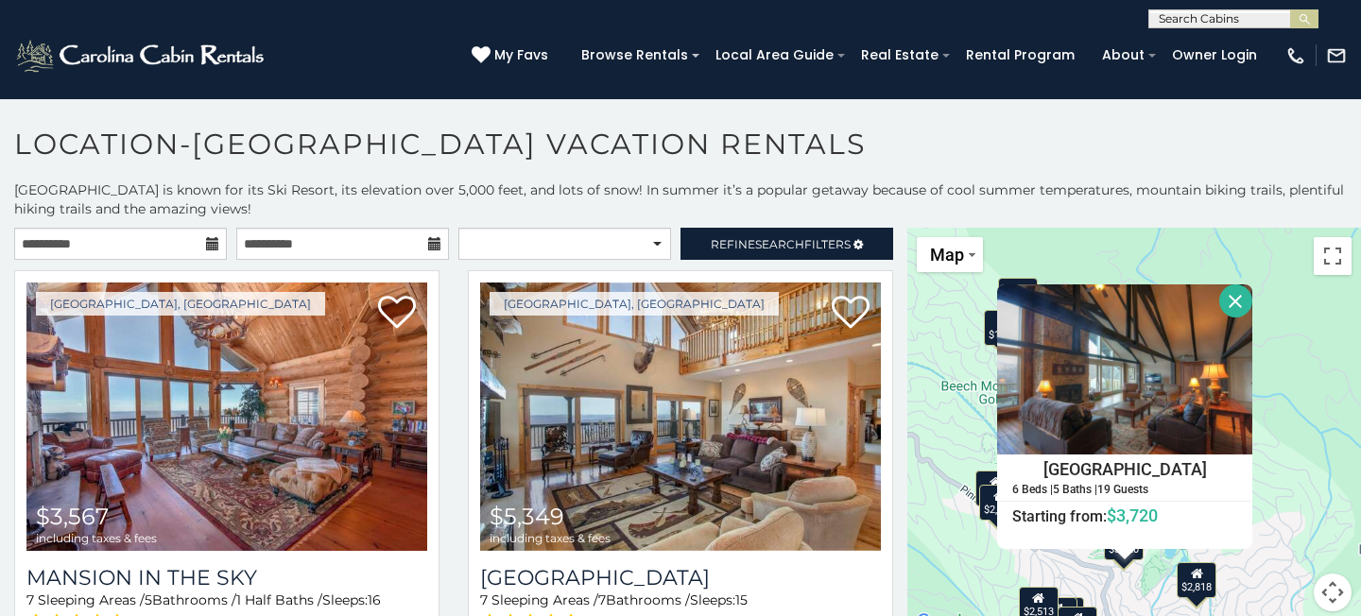
click at [1130, 581] on div "$3,567 $5,349 $3,331 $3,500 $3,376 $2,818 $3,393 $3,838 $2,513 $4,841 $2,953 $2…" at bounding box center [1134, 431] width 454 height 406
click at [1234, 298] on button "Close" at bounding box center [1235, 300] width 33 height 33
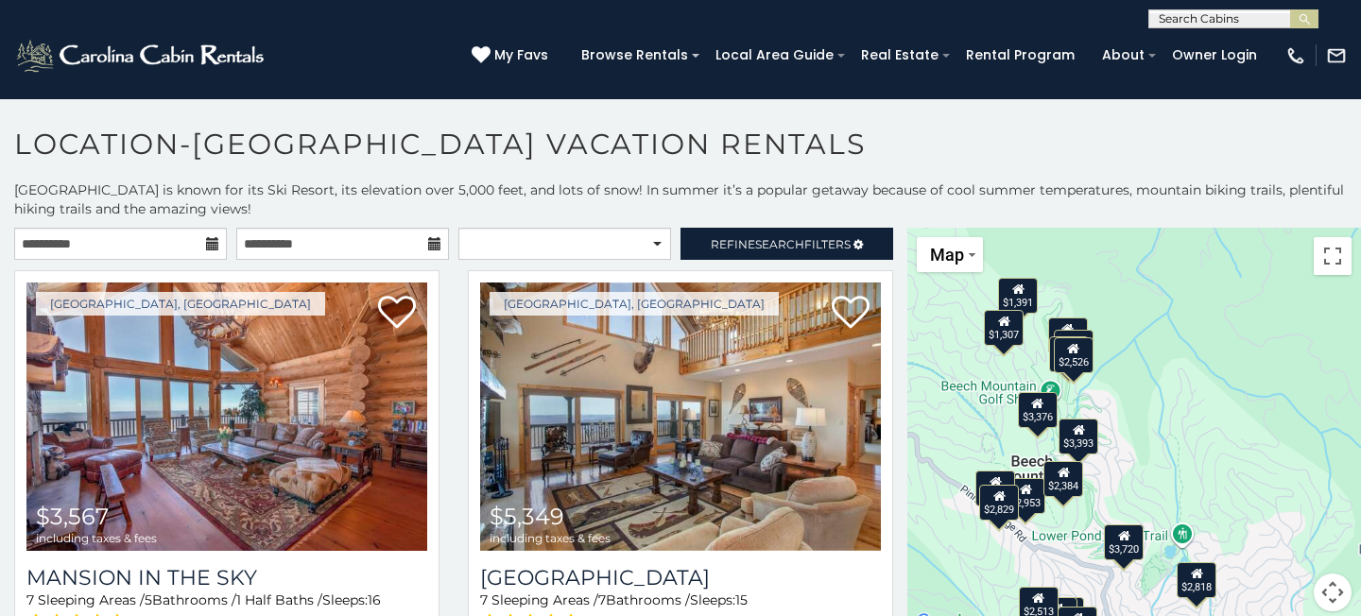
click at [1087, 601] on div "$3,567 $5,349 $3,331 $3,500 $3,376 $2,818 $3,393 $3,838 $2,513 $4,841 $2,953 $2…" at bounding box center [1134, 431] width 454 height 406
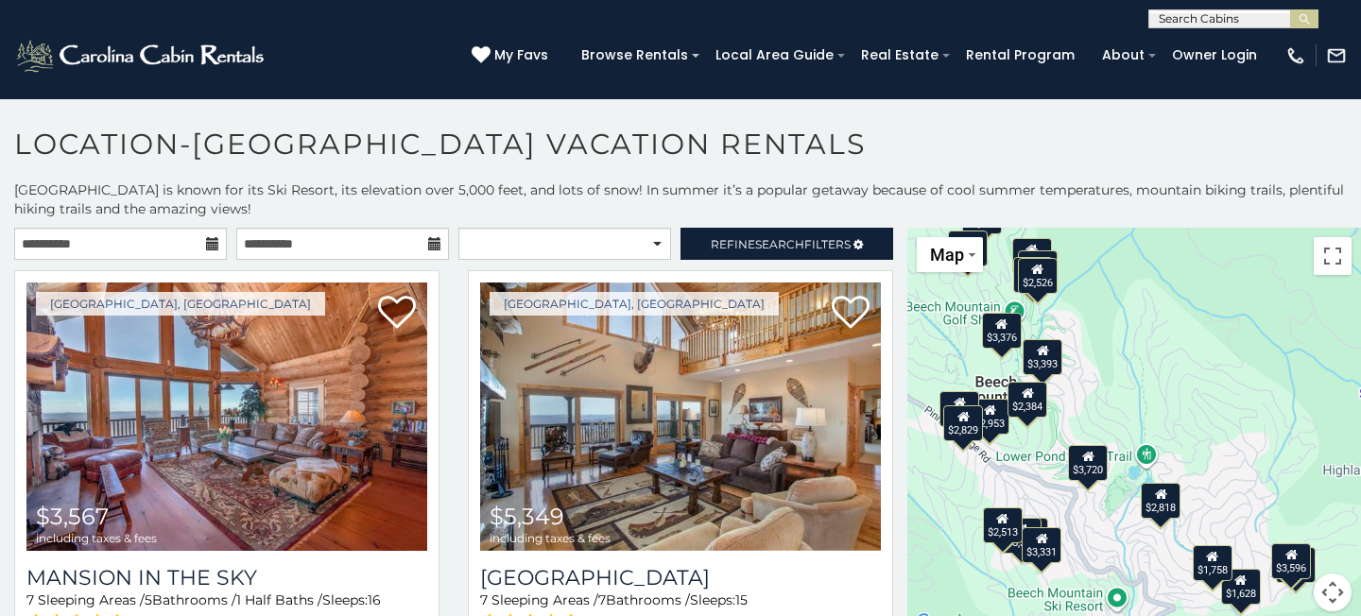
drag, startPoint x: 1087, startPoint y: 601, endPoint x: 1050, endPoint y: 519, distance: 90.1
click at [1050, 519] on div "$3,567 $5,349 $3,331 $3,500 $3,376 $2,818 $3,393 $3,838 $2,513 $4,841 $2,953 $2…" at bounding box center [1134, 431] width 454 height 406
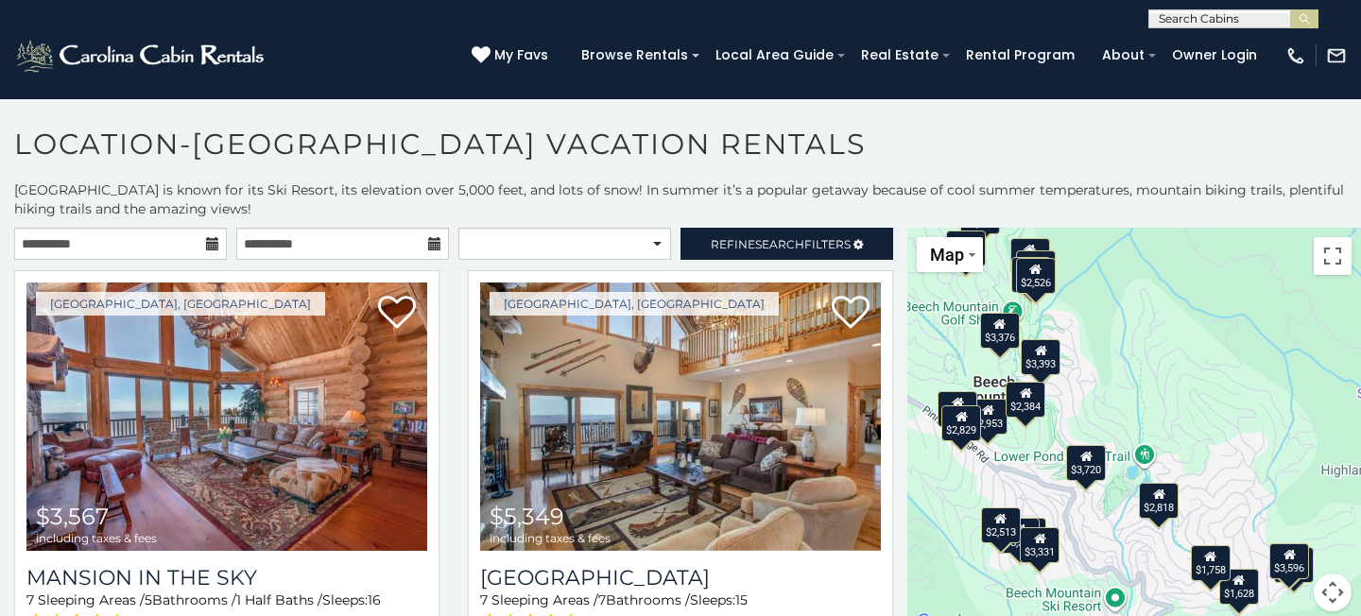
click at [1169, 504] on div "$2,818" at bounding box center [1159, 501] width 40 height 36
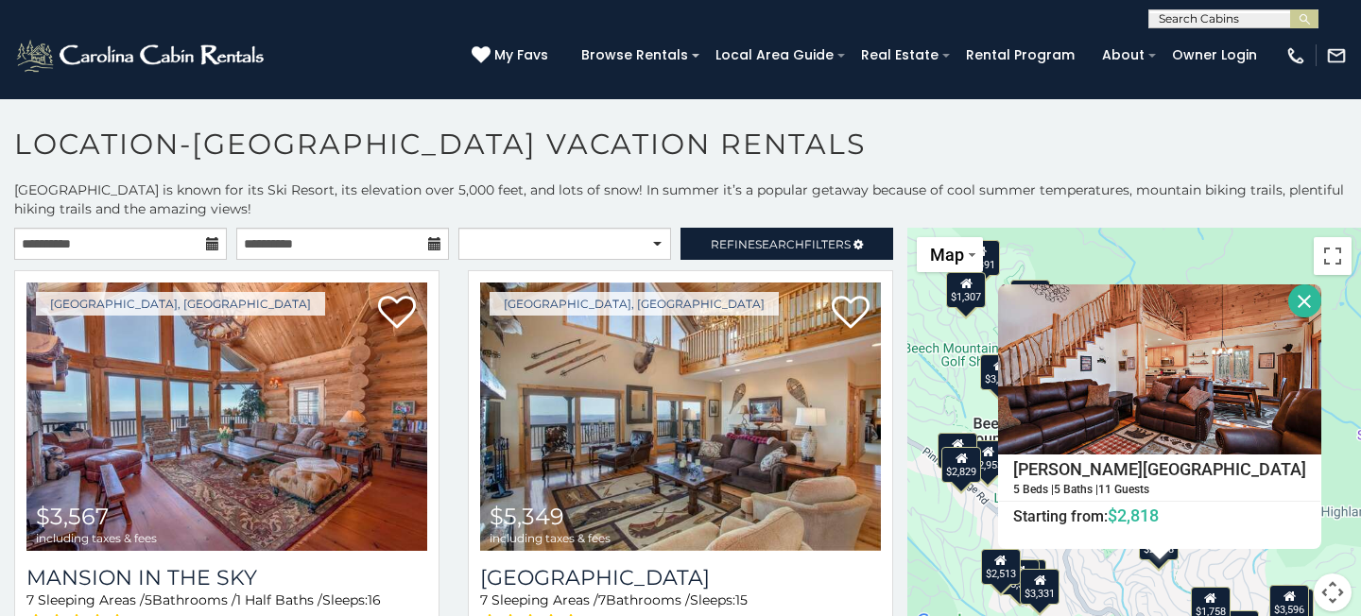
click at [1288, 300] on button "Close" at bounding box center [1304, 300] width 33 height 33
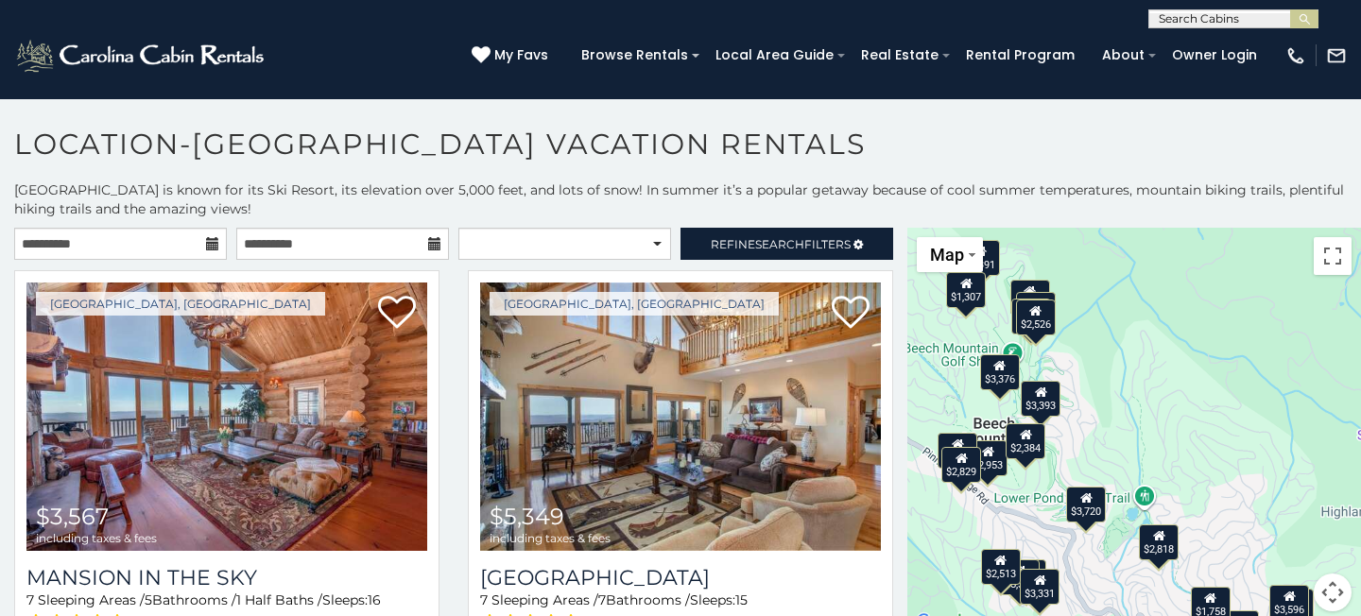
click at [1047, 507] on div "$3,567 $5,349 $3,331 $3,500 $3,376 $2,818 $3,393 $3,838 $2,513 $4,841 $2,953 $2…" at bounding box center [1134, 431] width 454 height 406
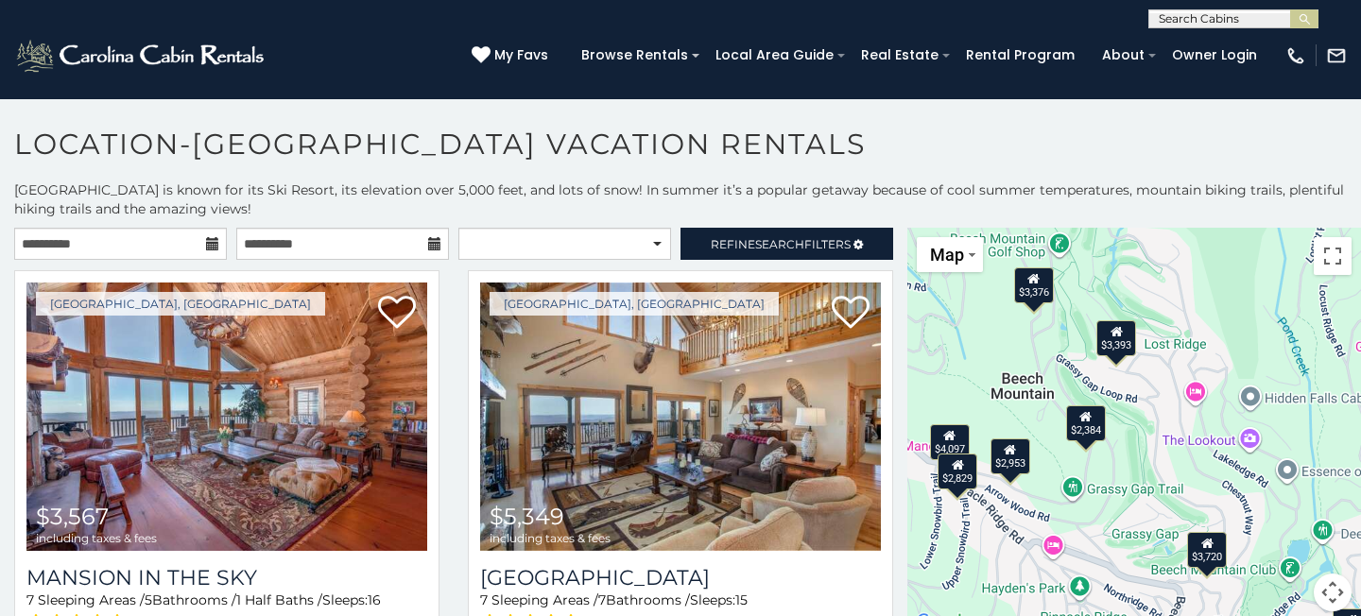
drag, startPoint x: 1020, startPoint y: 494, endPoint x: 1106, endPoint y: 526, distance: 90.9
click at [1106, 526] on div "$3,567 $5,349 $3,331 $3,500 $3,376 $2,818 $3,393 $3,838 $2,513 $4,841 $2,953 $2…" at bounding box center [1134, 431] width 454 height 406
click at [1123, 335] on div "$3,393" at bounding box center [1116, 338] width 40 height 36
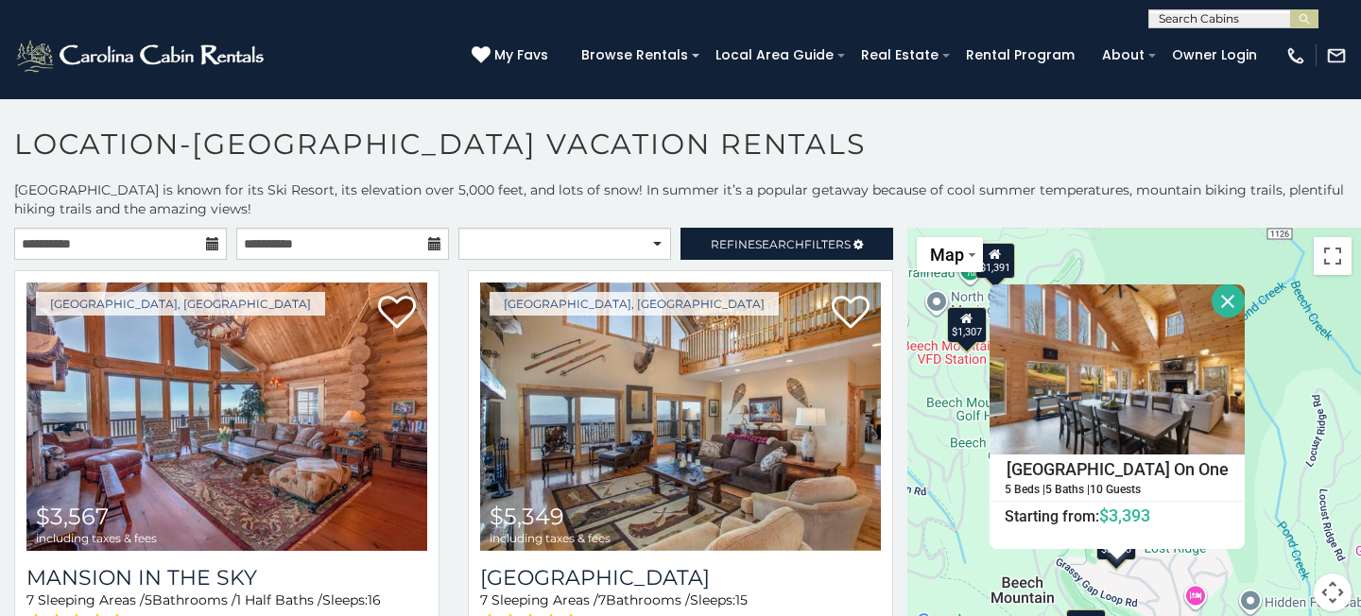
click at [1097, 586] on div "$3,567 $5,349 $3,331 $3,500 $3,376 $2,818 $3,393 $3,838 $2,513 $4,841 $2,953 $2…" at bounding box center [1134, 431] width 454 height 406
click at [1231, 289] on button "Close" at bounding box center [1227, 300] width 33 height 33
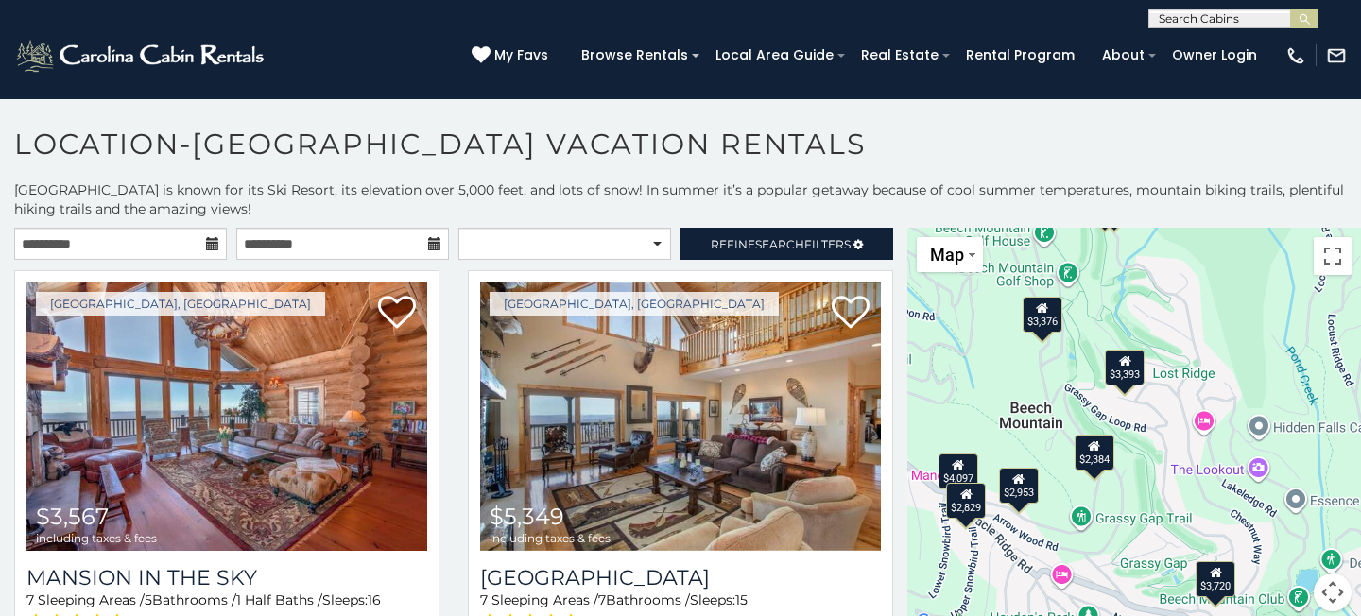
drag, startPoint x: 1167, startPoint y: 427, endPoint x: 1175, endPoint y: 247, distance: 180.7
click at [1175, 247] on div "$3,567 $5,349 $3,331 $3,500 $3,376 $2,818 $3,393 $3,838 $2,513 $4,841 $2,953 $2…" at bounding box center [1134, 431] width 454 height 406
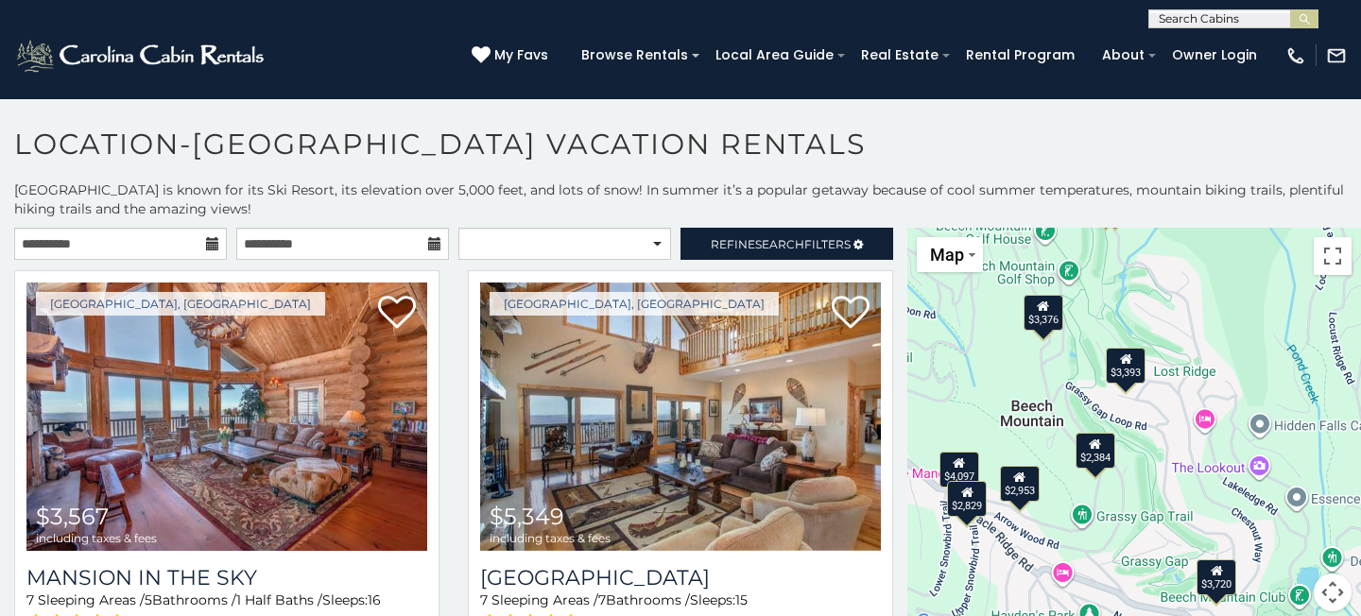
click at [978, 532] on div "$3,567 $5,349 $3,331 $3,500 $3,376 $2,818 $3,393 $3,838 $2,513 $4,841 $2,953 $2…" at bounding box center [1134, 431] width 454 height 406
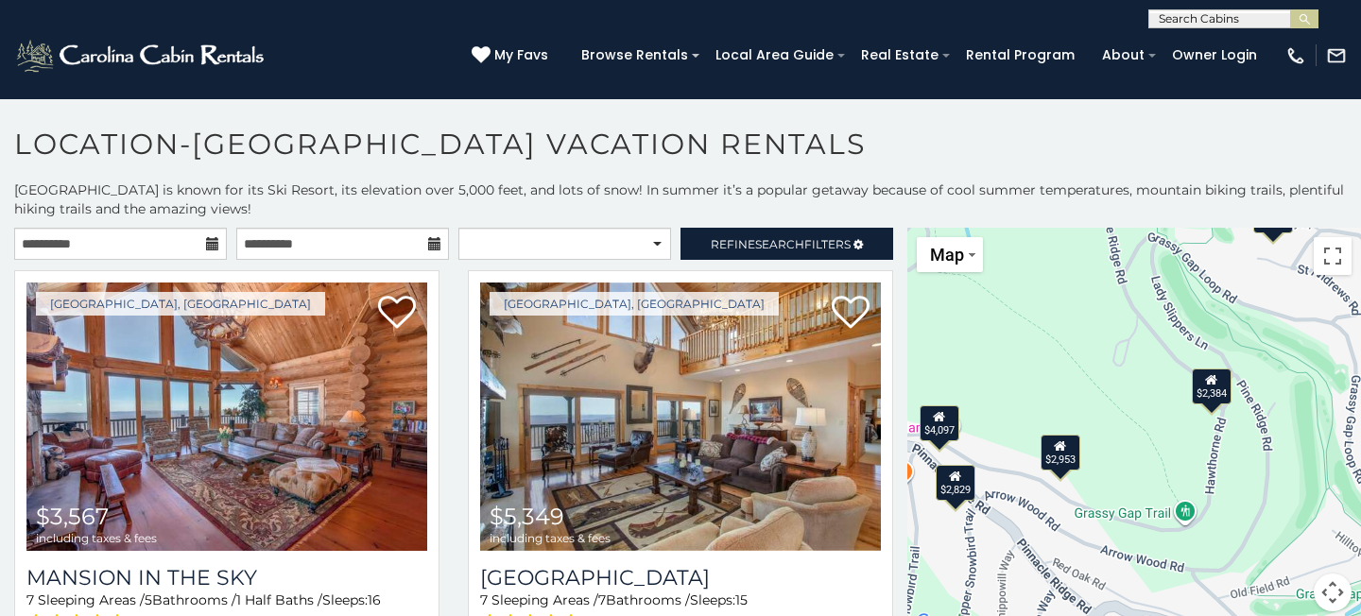
click at [950, 428] on div "$4,097" at bounding box center [939, 423] width 40 height 36
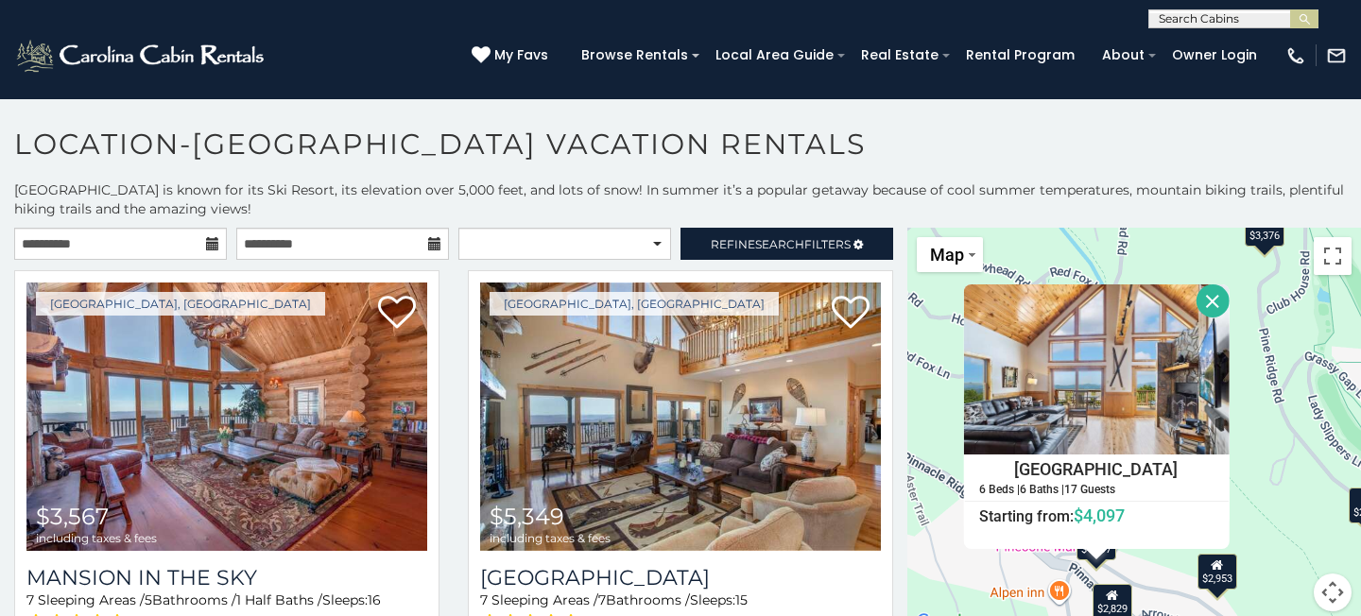
click at [1213, 301] on button "Close" at bounding box center [1211, 300] width 33 height 33
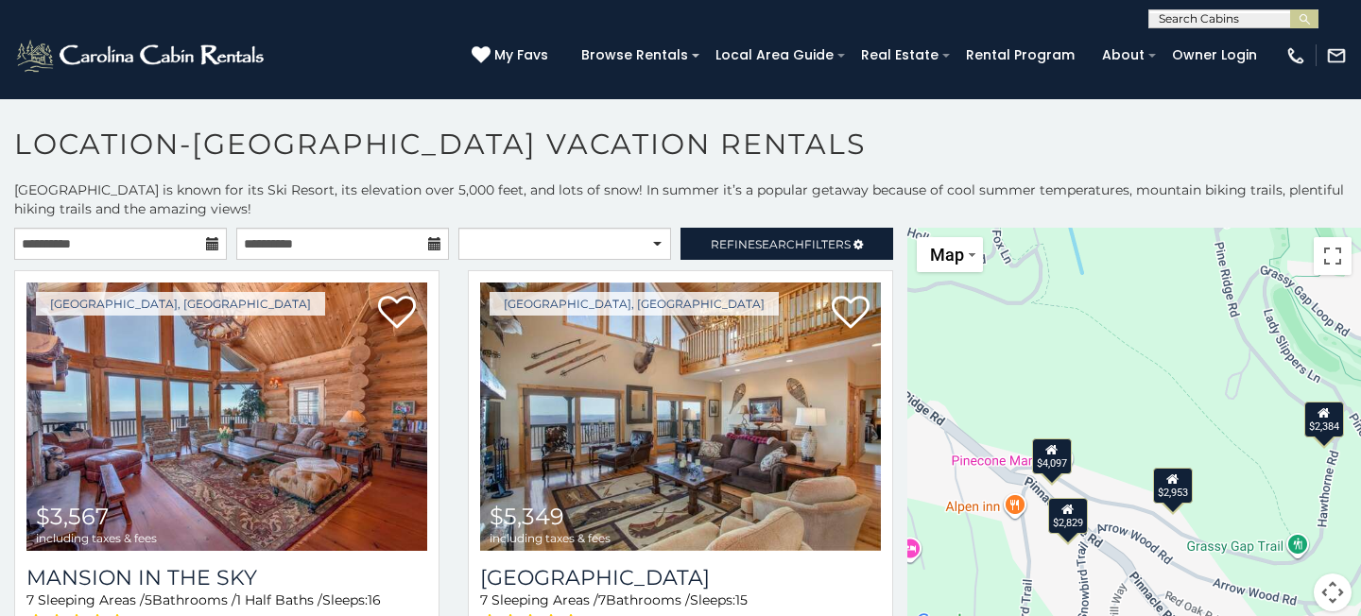
drag, startPoint x: 1159, startPoint y: 554, endPoint x: 1112, endPoint y: 463, distance: 102.3
click at [1112, 463] on div "$3,567 $5,349 $3,331 $3,500 $3,376 $2,818 $3,393 $3,838 $2,513 $4,841 $2,953 $2…" at bounding box center [1134, 431] width 454 height 406
click at [1070, 523] on div "$2,829" at bounding box center [1067, 513] width 40 height 36
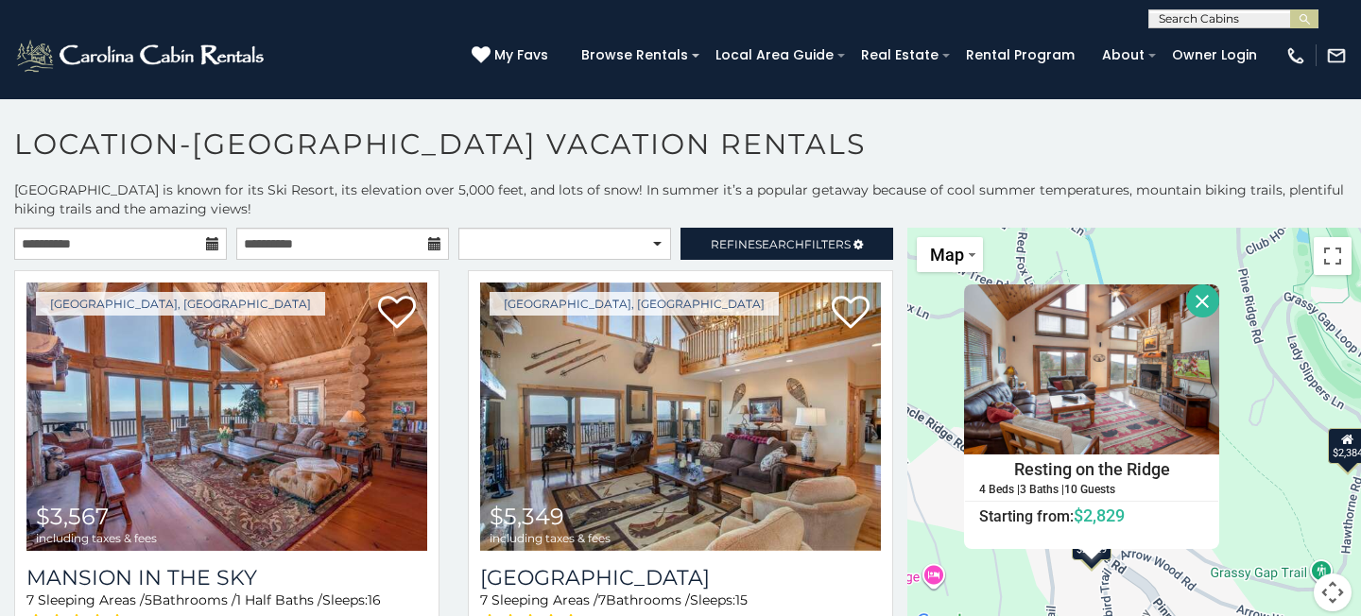
click at [1209, 300] on button "Close" at bounding box center [1202, 300] width 33 height 33
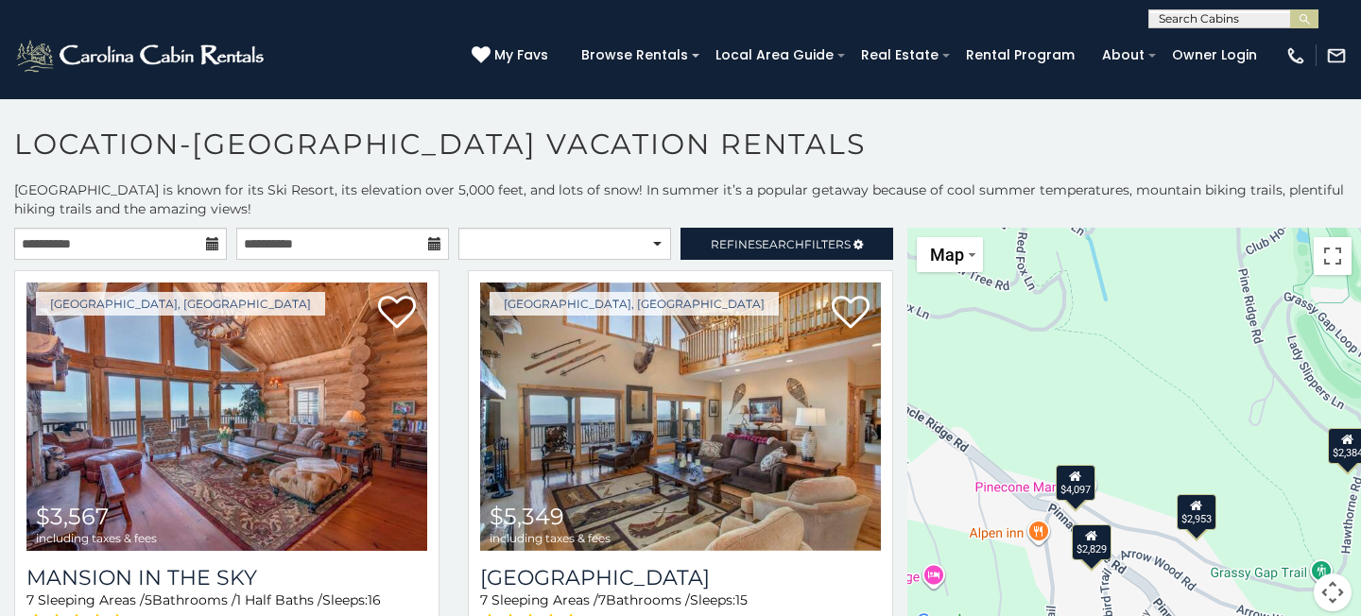
drag, startPoint x: 1137, startPoint y: 458, endPoint x: 1033, endPoint y: 300, distance: 189.7
click at [1033, 300] on div "$3,567 $5,349 $3,331 $3,500 $3,376 $2,818 $3,393 $3,838 $2,513 $4,841 $2,953 $2…" at bounding box center [1134, 431] width 454 height 406
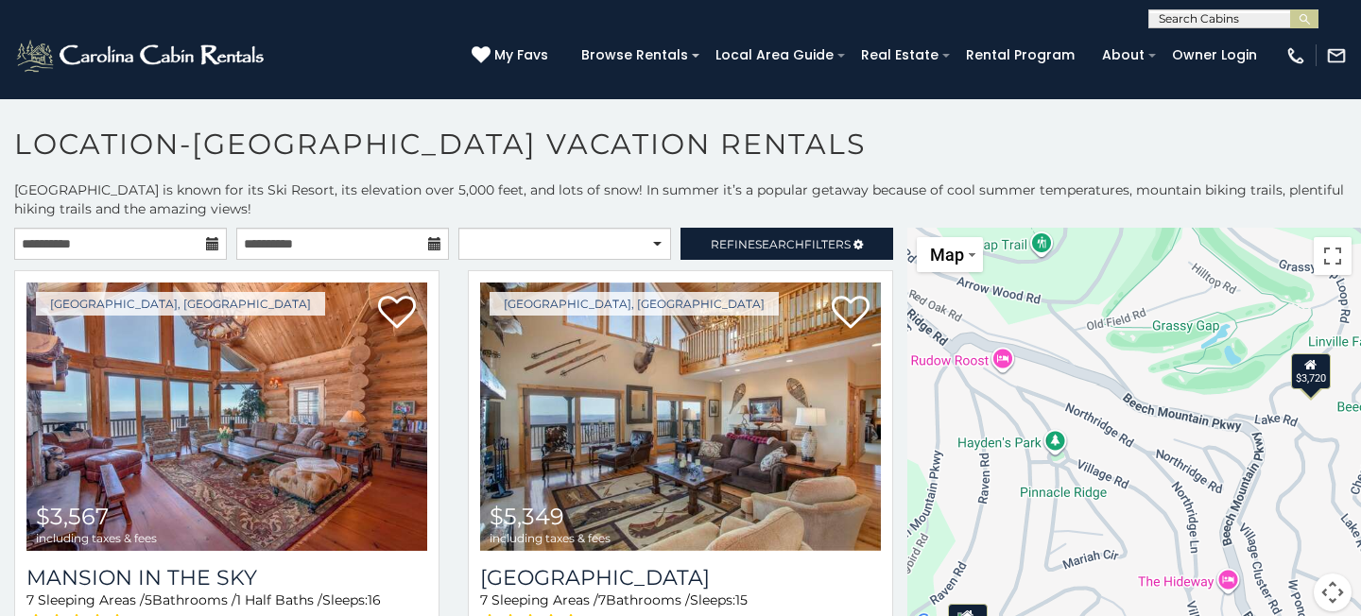
drag, startPoint x: 1098, startPoint y: 494, endPoint x: 941, endPoint y: 366, distance: 202.8
click at [941, 366] on div "$3,567 $5,349 $3,331 $3,500 $3,376 $2,818 $3,393 $3,838 $2,513 $4,841 $2,953 $2…" at bounding box center [1134, 431] width 454 height 406
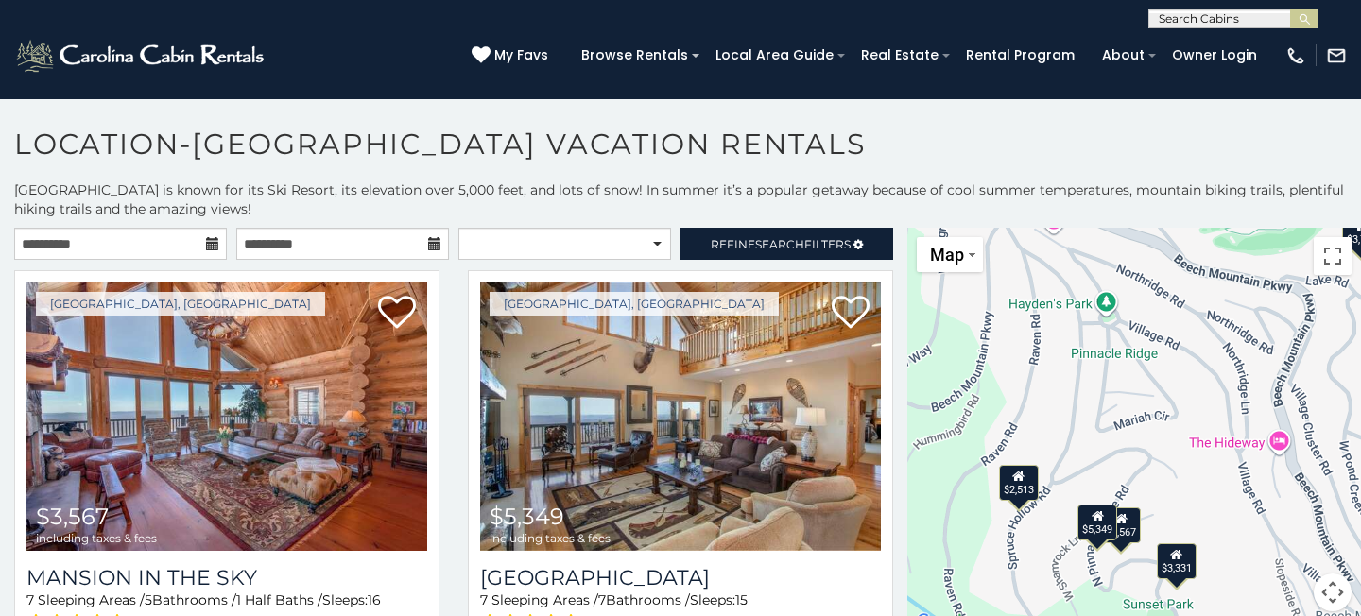
drag, startPoint x: 1064, startPoint y: 484, endPoint x: 1115, endPoint y: 338, distance: 154.2
click at [1115, 338] on div "$3,567 $5,349 $3,331 $3,500 $3,376 $2,818 $3,393 $3,838 $2,513 $4,841 $2,953 $2…" at bounding box center [1134, 431] width 454 height 406
click at [1018, 485] on div "$2,513" at bounding box center [1019, 483] width 40 height 36
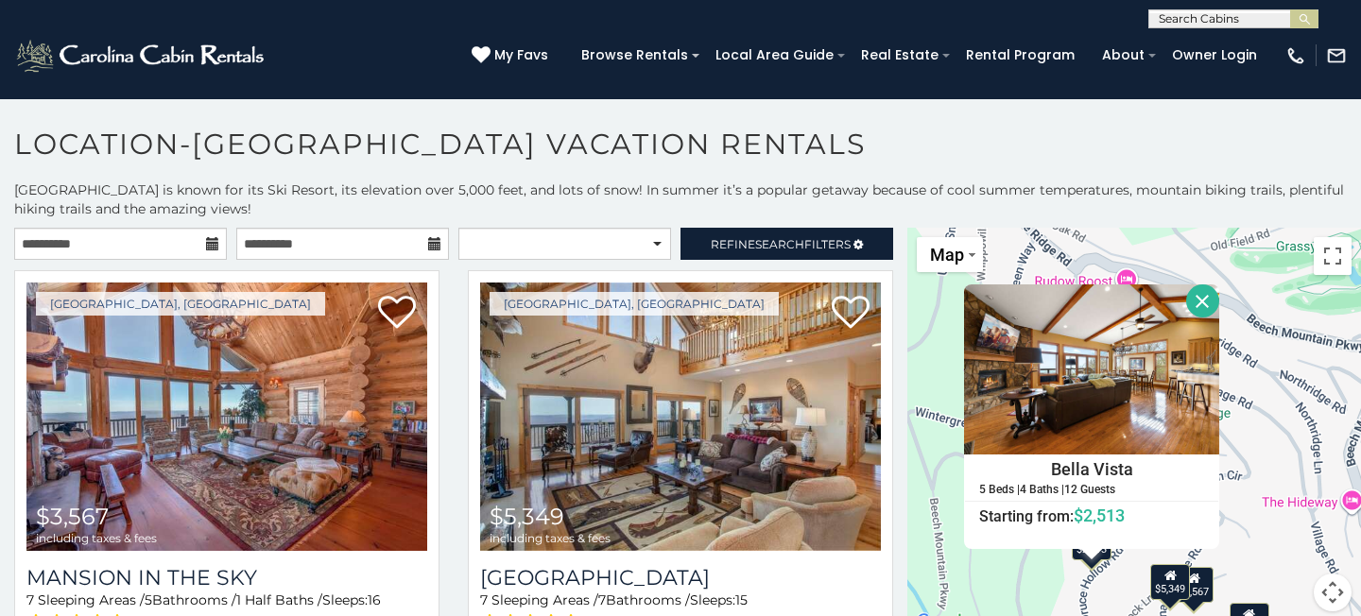
click at [1161, 591] on div "$5,349" at bounding box center [1170, 582] width 40 height 36
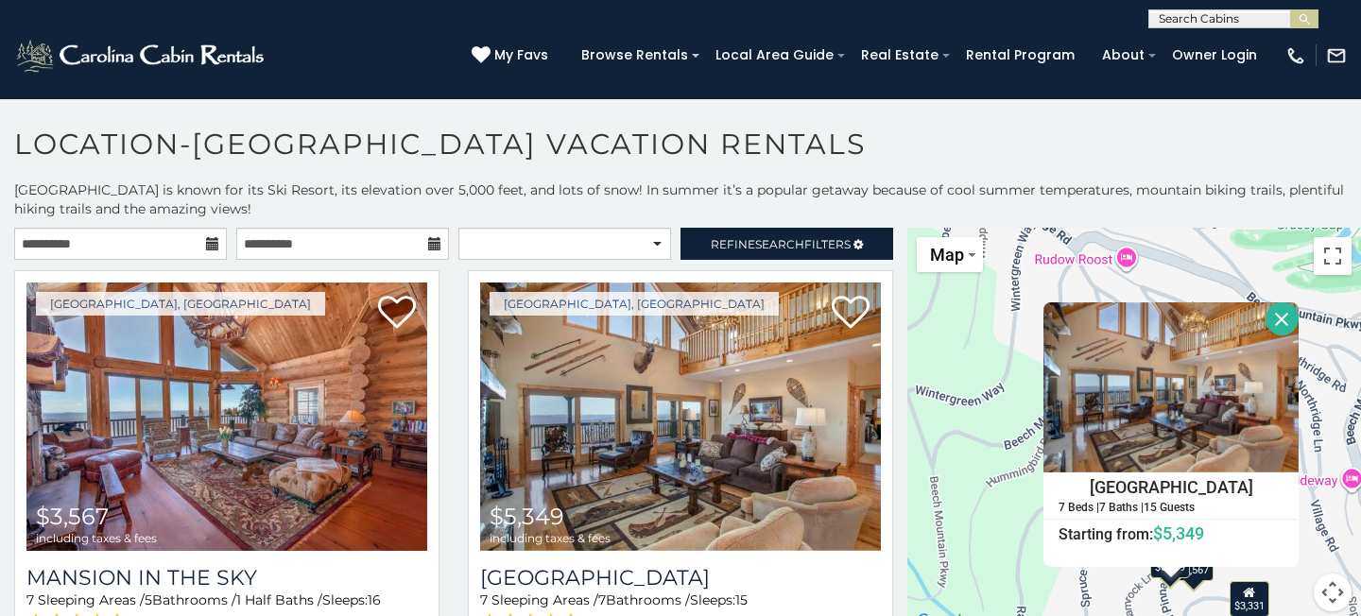
click at [1286, 311] on button "Close" at bounding box center [1281, 318] width 33 height 33
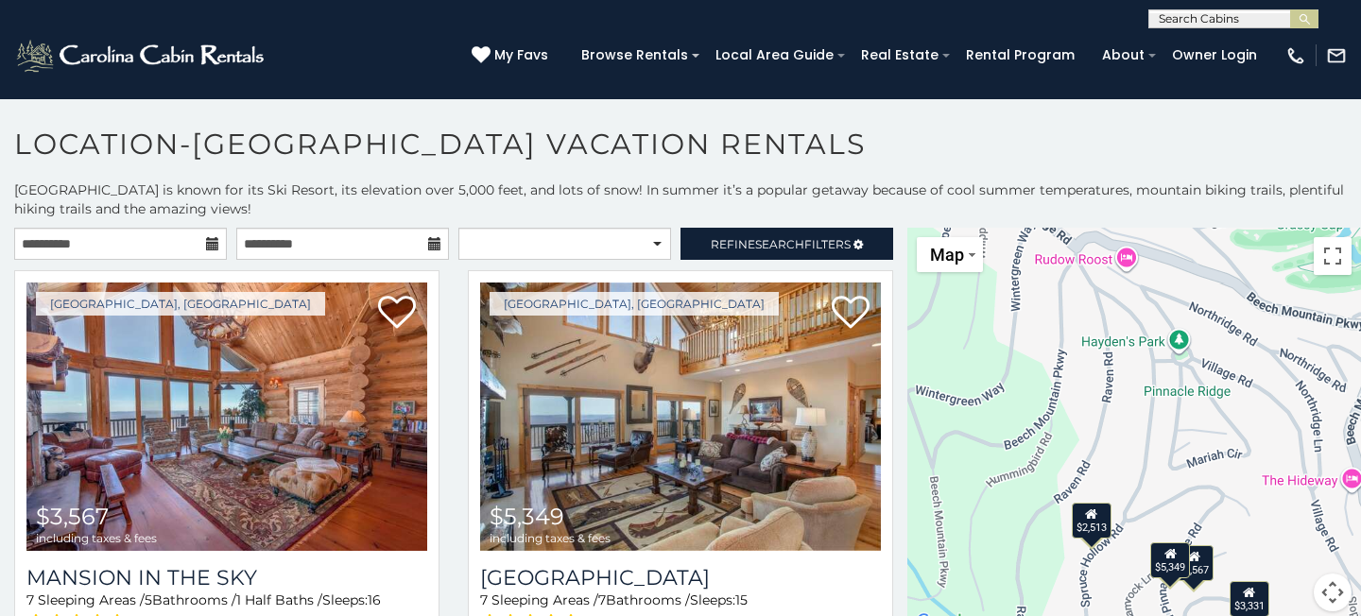
click at [1209, 580] on div "$3,567 $5,349 $3,331 $3,500 $3,376 $2,818 $3,393 $3,838 $2,513 $4,841 $2,953 $2…" at bounding box center [1134, 431] width 454 height 406
click at [1207, 570] on div "$3,567" at bounding box center [1194, 563] width 40 height 36
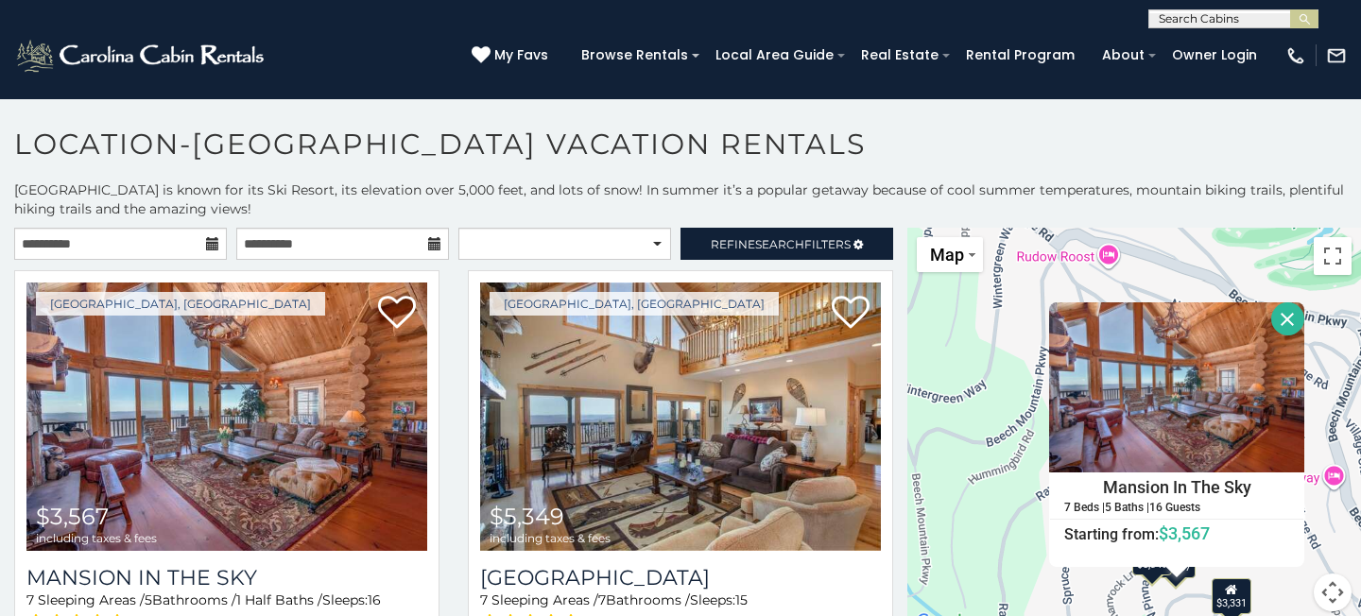
click at [1296, 324] on button "Close" at bounding box center [1287, 318] width 33 height 33
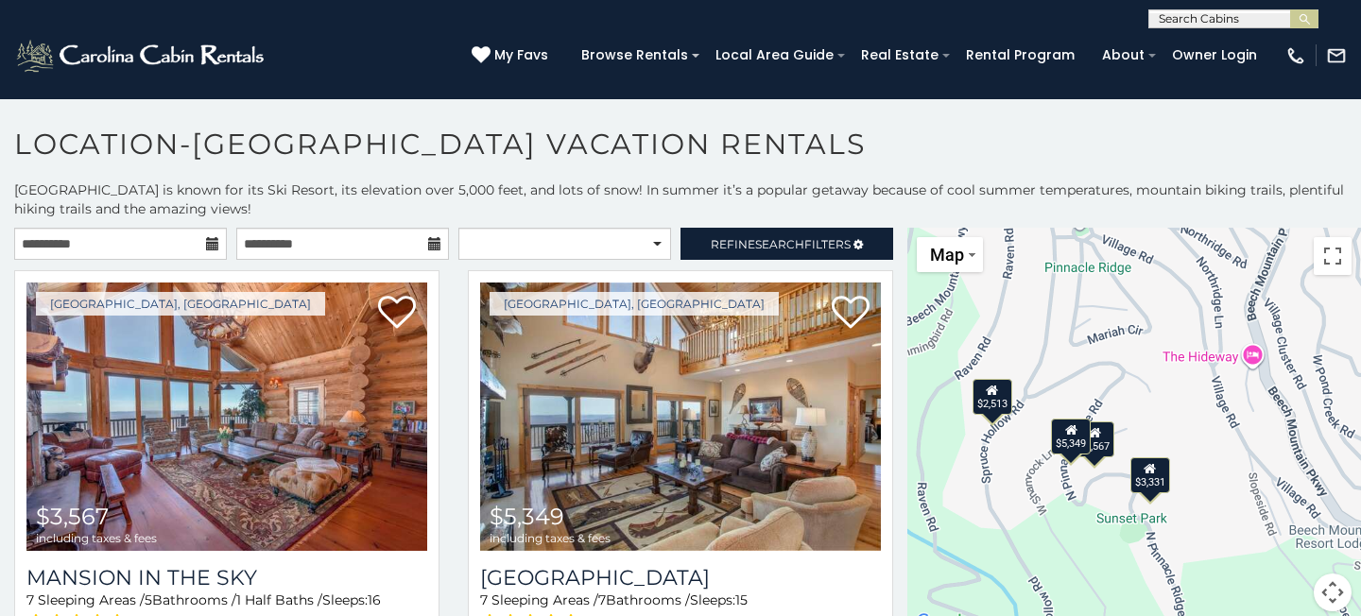
drag, startPoint x: 1223, startPoint y: 501, endPoint x: 1127, endPoint y: 369, distance: 163.1
click at [1127, 369] on div "$3,567 $5,349 $3,331 $3,500 $3,376 $2,818 $3,393 $3,838 $2,513 $4,841 $2,953 $2…" at bounding box center [1134, 431] width 454 height 406
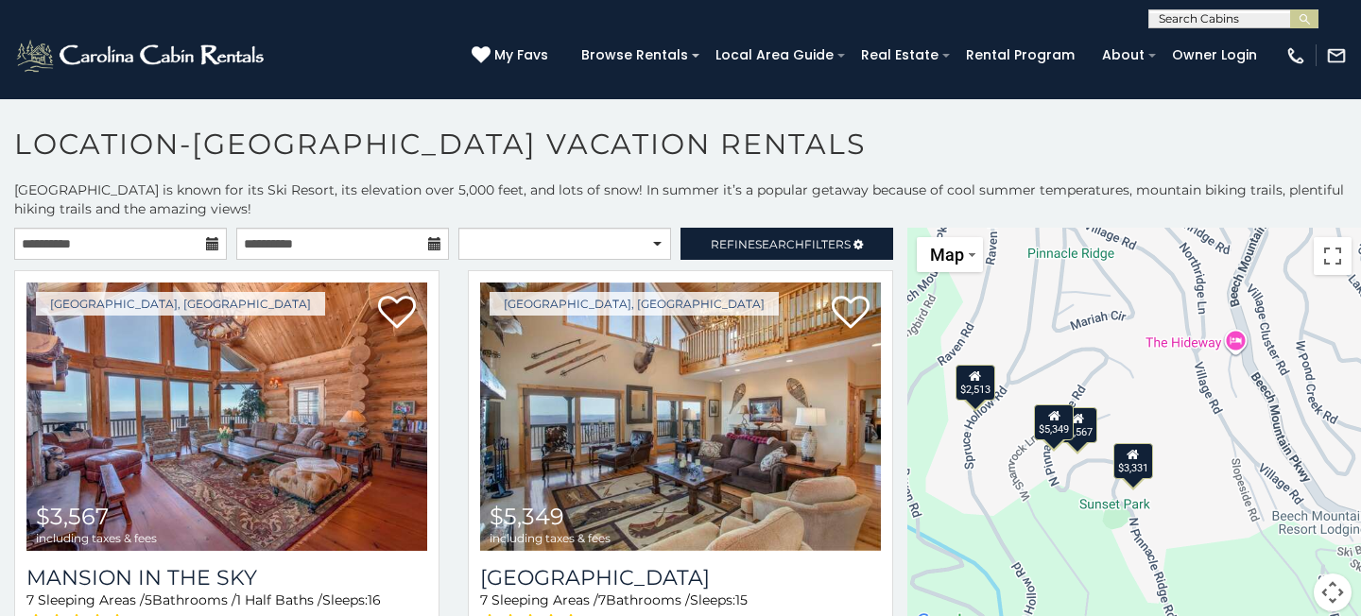
click at [1066, 465] on div "$3,567 $5,349 $3,331 $3,500 $3,376 $2,818 $3,393 $3,838 $2,513 $4,841 $2,953 $2…" at bounding box center [1134, 431] width 454 height 406
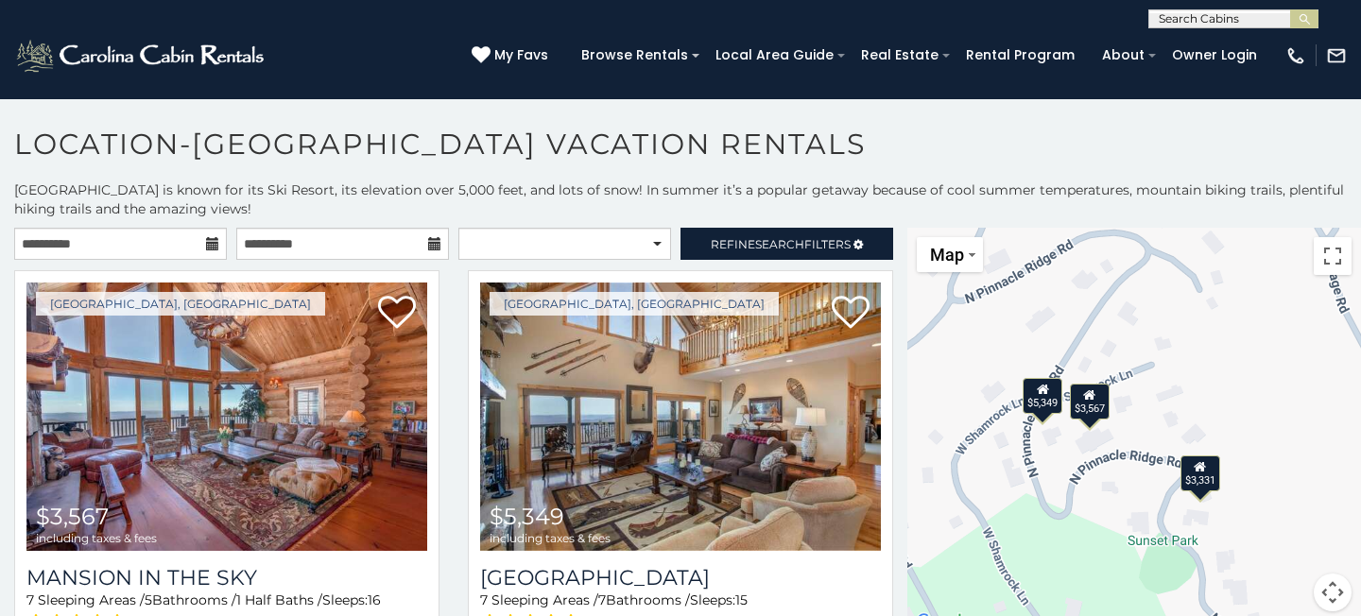
click at [1067, 453] on div "$3,567 $5,349 $3,331 $3,500 $3,376 $2,818 $3,393 $3,838 $2,513 $4,841 $2,953 $2…" at bounding box center [1134, 431] width 454 height 406
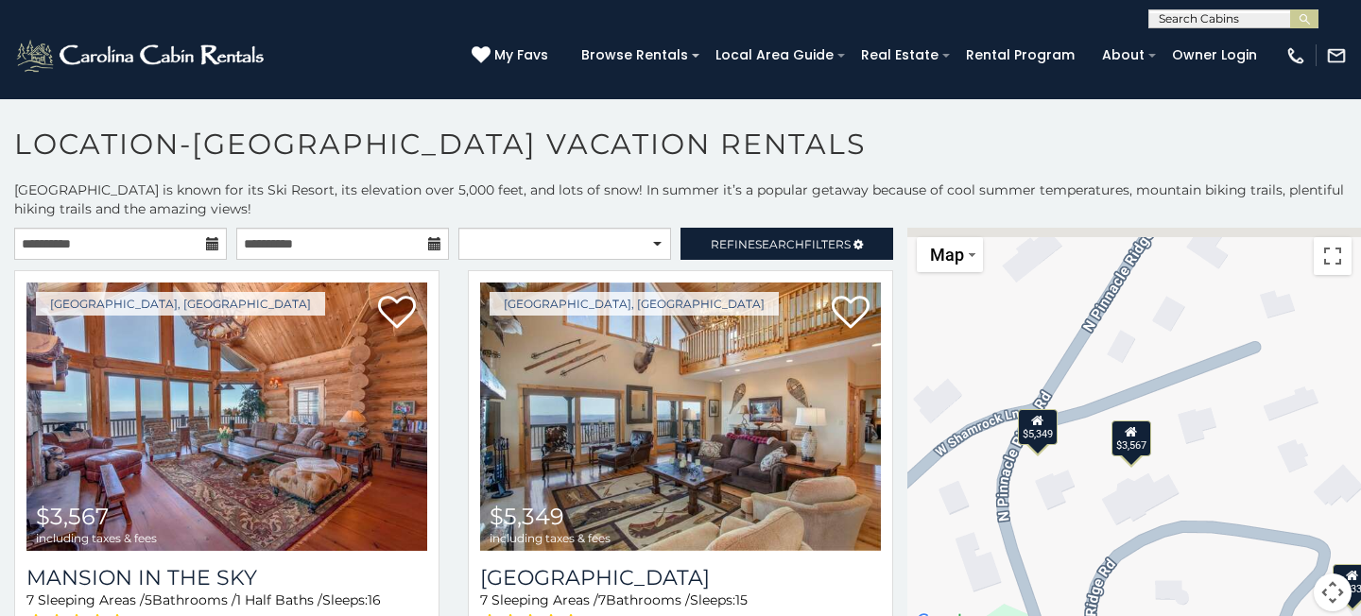
drag, startPoint x: 1067, startPoint y: 445, endPoint x: 1084, endPoint y: 516, distance: 72.9
click at [1084, 517] on div "$3,567 $5,349 $3,331 $3,500 $3,376 $2,818 $3,393 $3,838 $2,513 $4,841 $2,953 $2…" at bounding box center [1134, 431] width 454 height 406
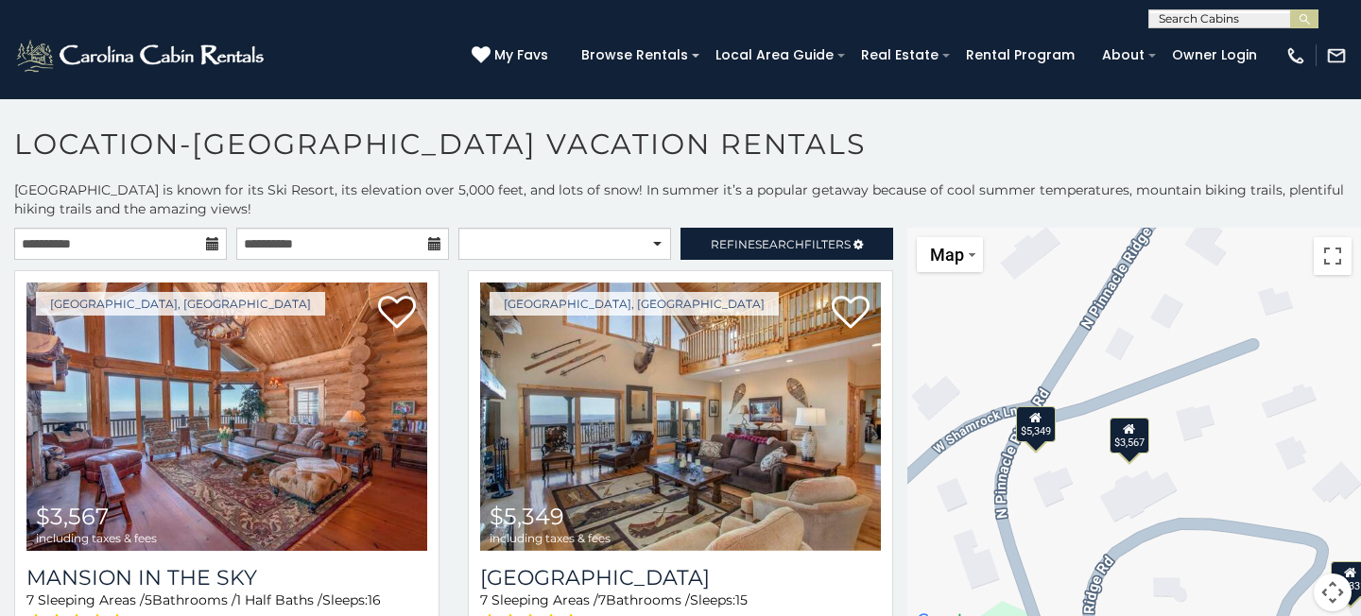
click at [1041, 420] on div "$5,349" at bounding box center [1036, 424] width 40 height 36
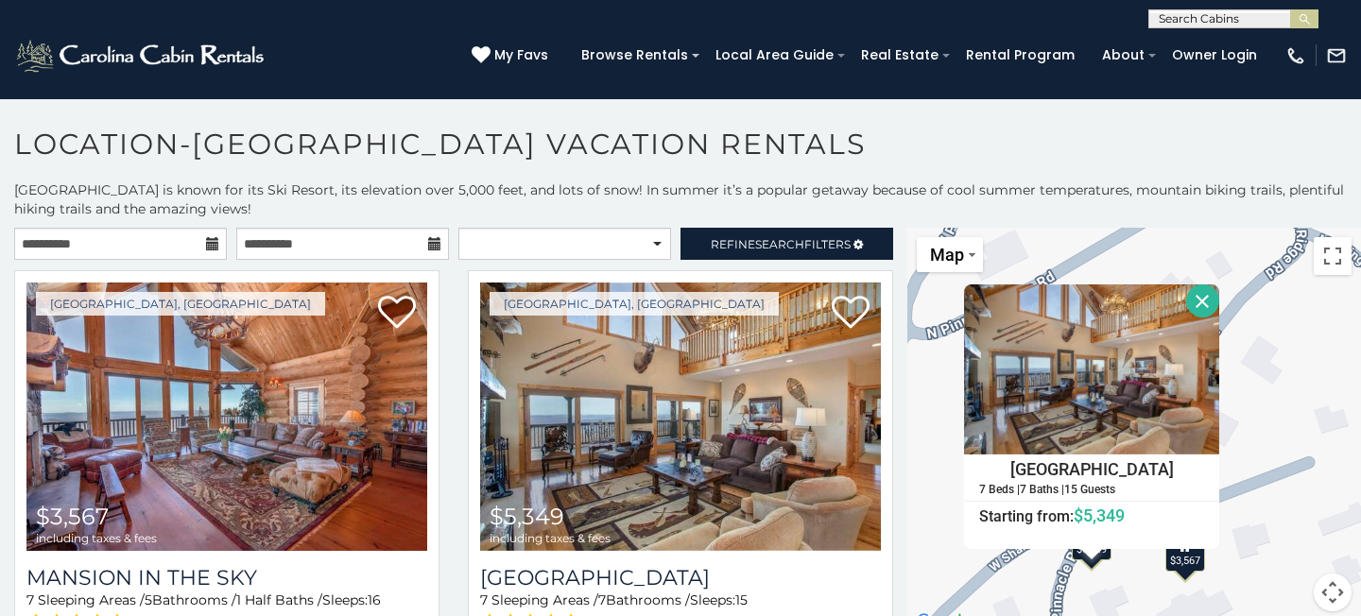
click at [1189, 567] on div "$3,567" at bounding box center [1185, 554] width 40 height 36
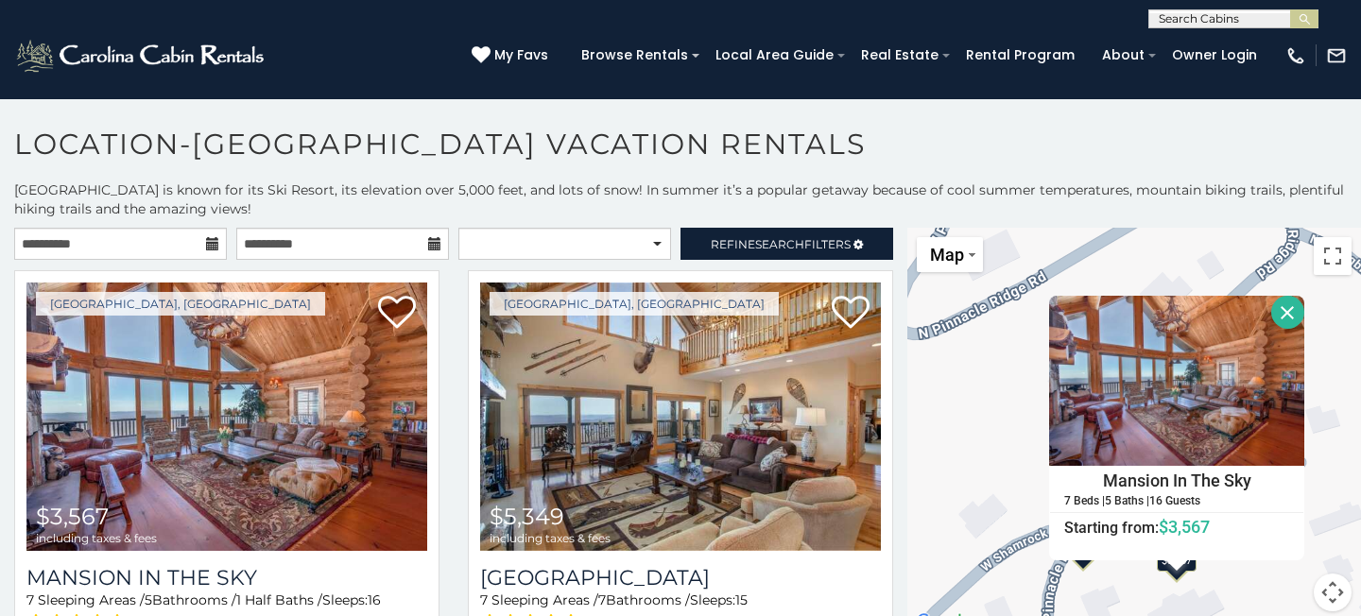
click at [1281, 313] on button "Close" at bounding box center [1287, 312] width 33 height 33
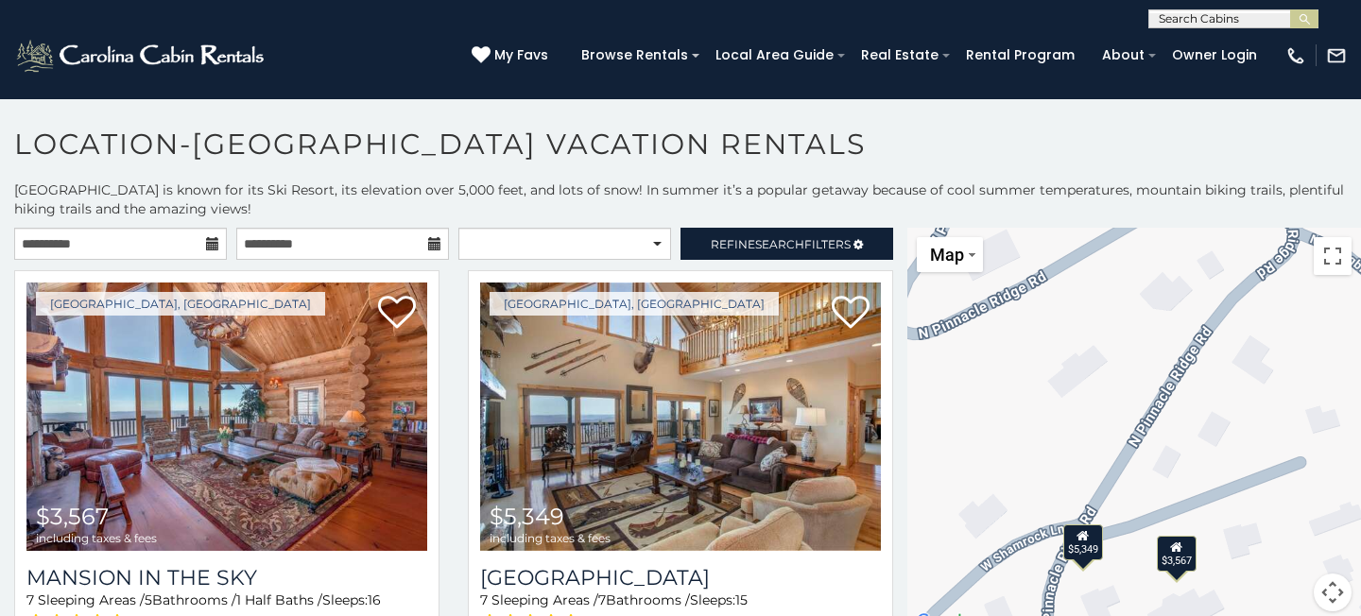
click at [1074, 553] on div "$5,349" at bounding box center [1083, 542] width 40 height 36
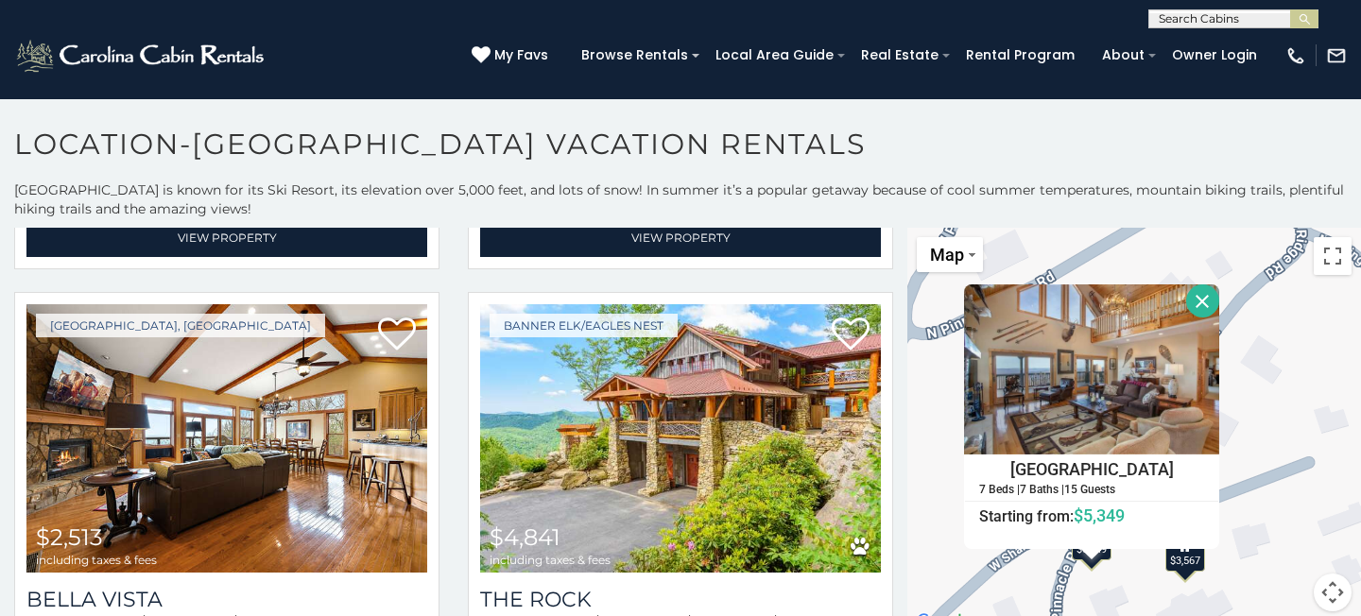
scroll to position [1929, 0]
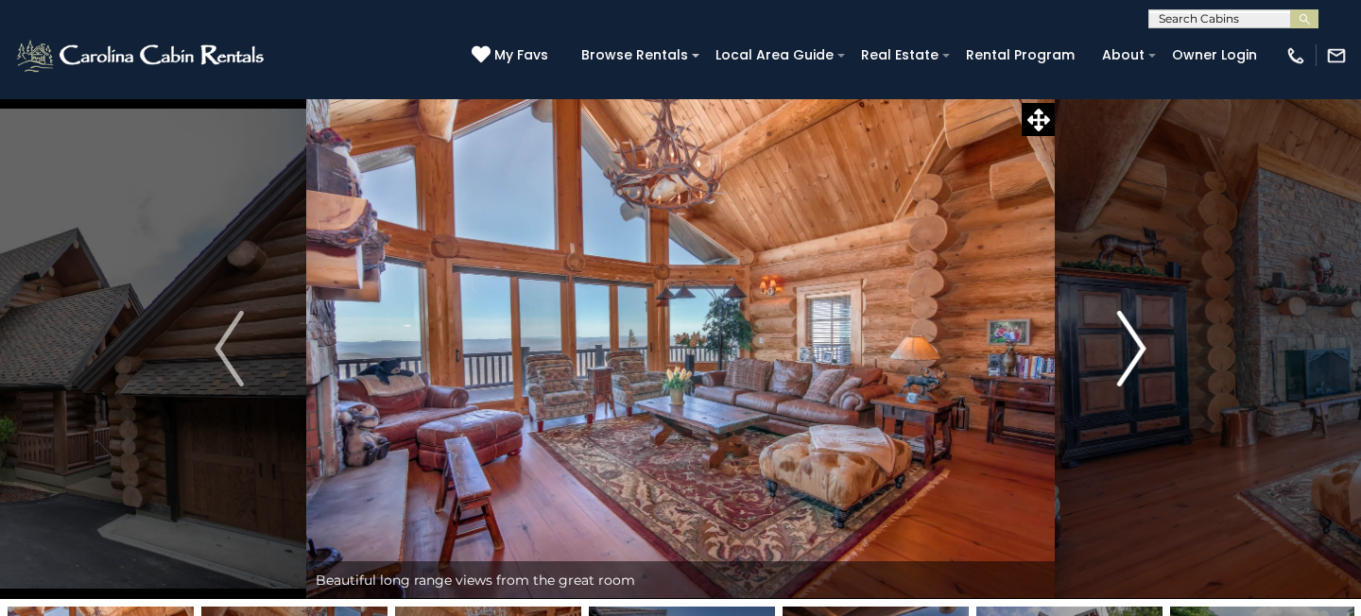
click at [1111, 358] on button "Next" at bounding box center [1132, 348] width 154 height 501
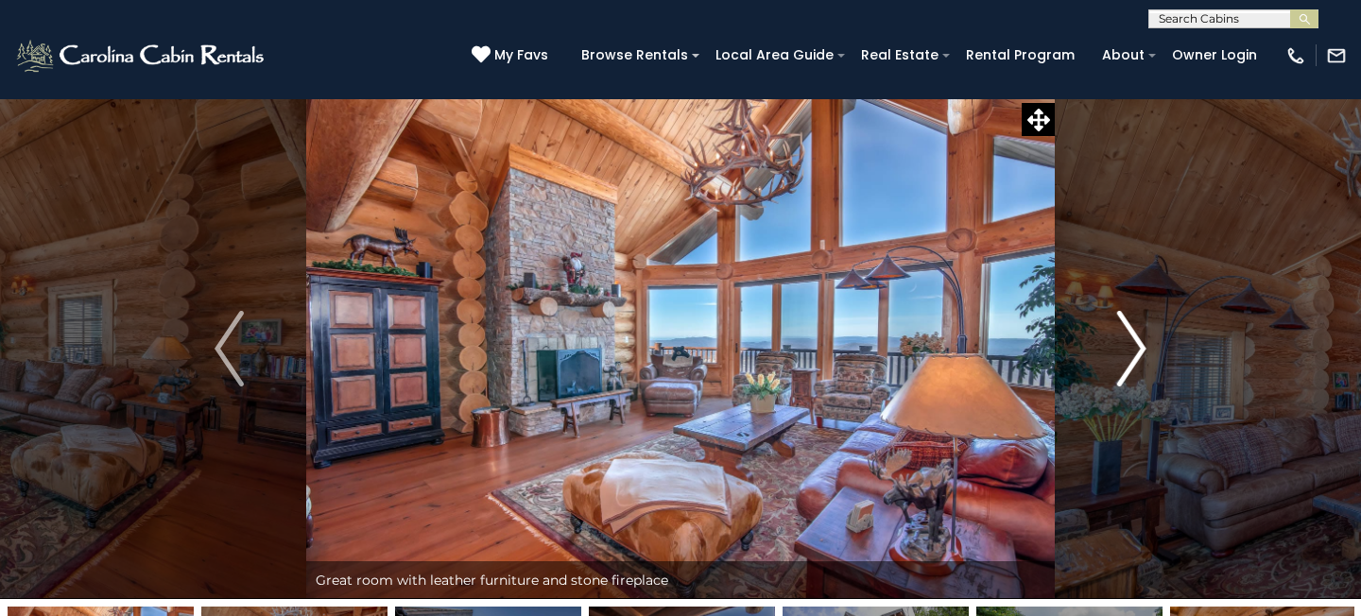
click at [1128, 349] on img "Next" at bounding box center [1131, 349] width 28 height 76
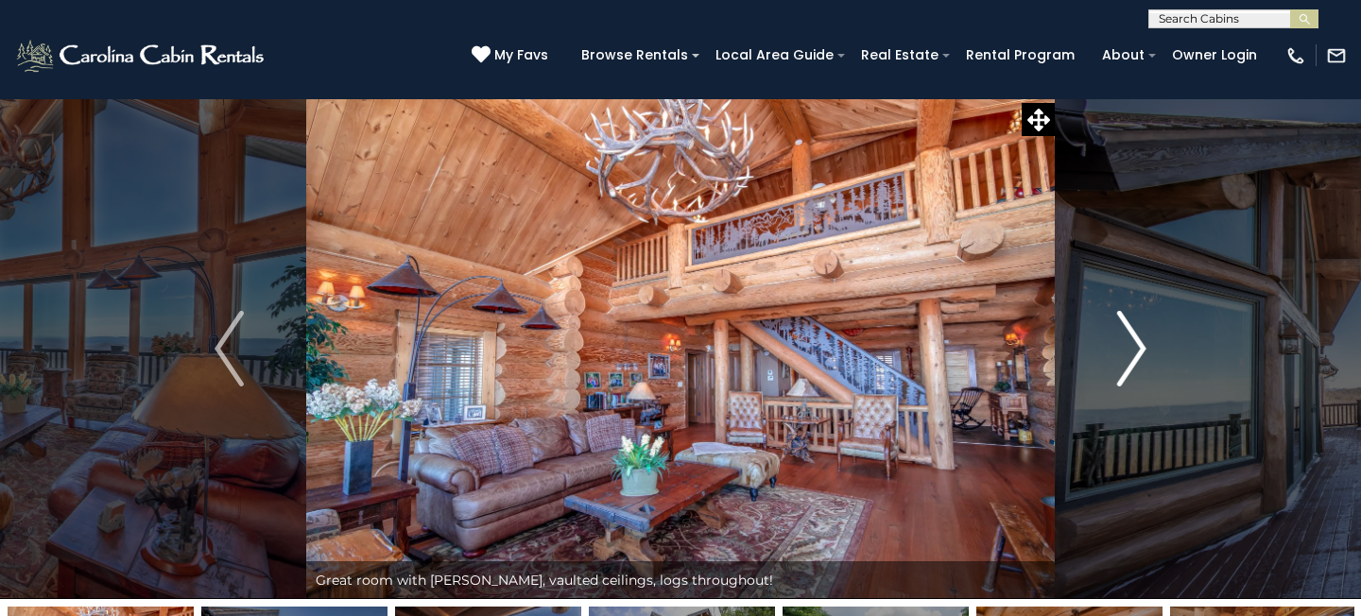
click at [1128, 349] on img "Next" at bounding box center [1131, 349] width 28 height 76
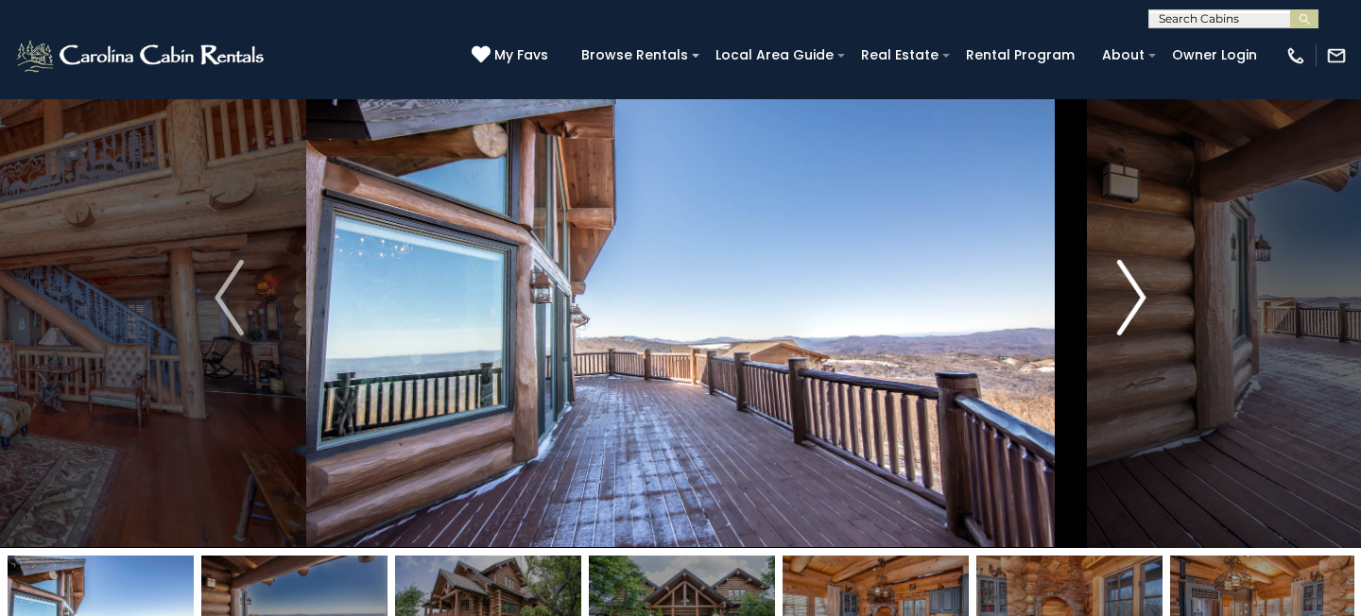
scroll to position [52, 0]
click at [1142, 306] on img "Next" at bounding box center [1131, 297] width 28 height 76
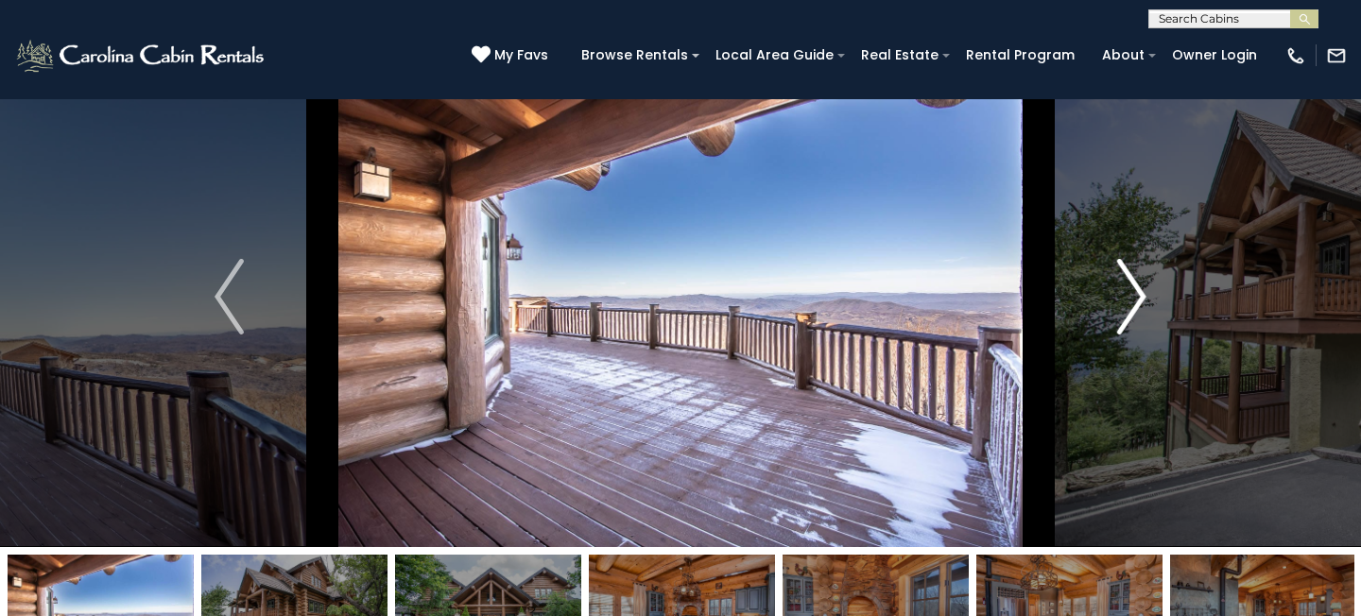
click at [1142, 306] on img "Next" at bounding box center [1131, 297] width 28 height 76
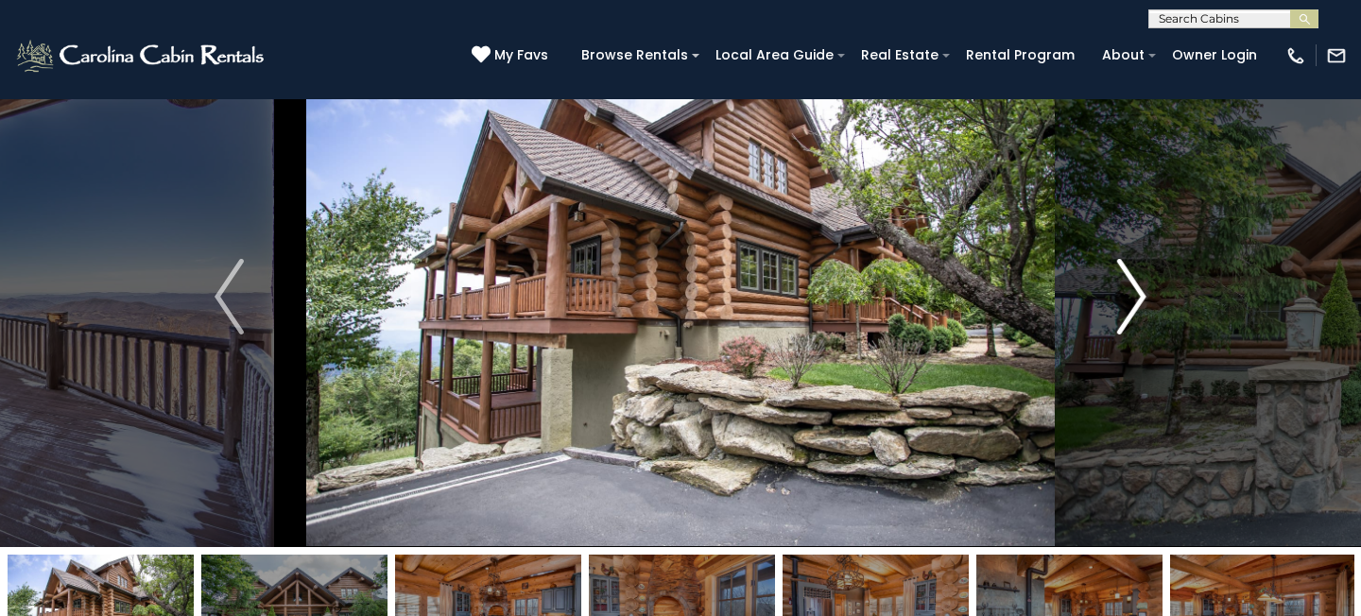
click at [1142, 306] on img "Next" at bounding box center [1131, 297] width 28 height 76
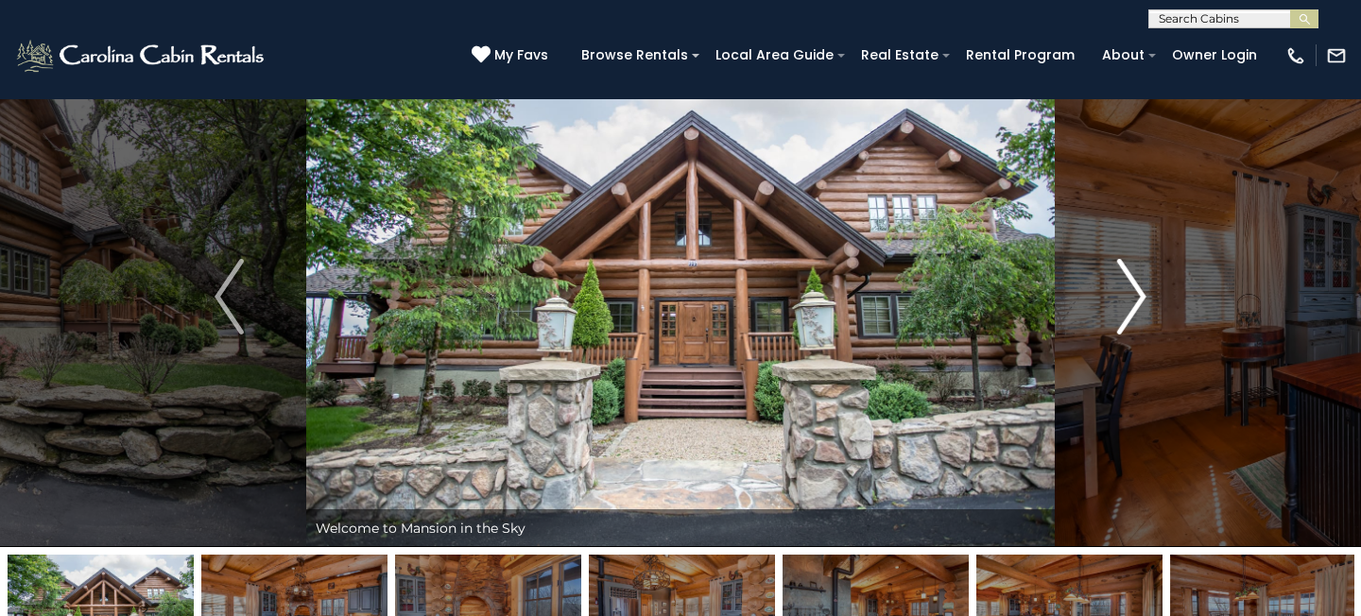
click at [1142, 306] on img "Next" at bounding box center [1131, 297] width 28 height 76
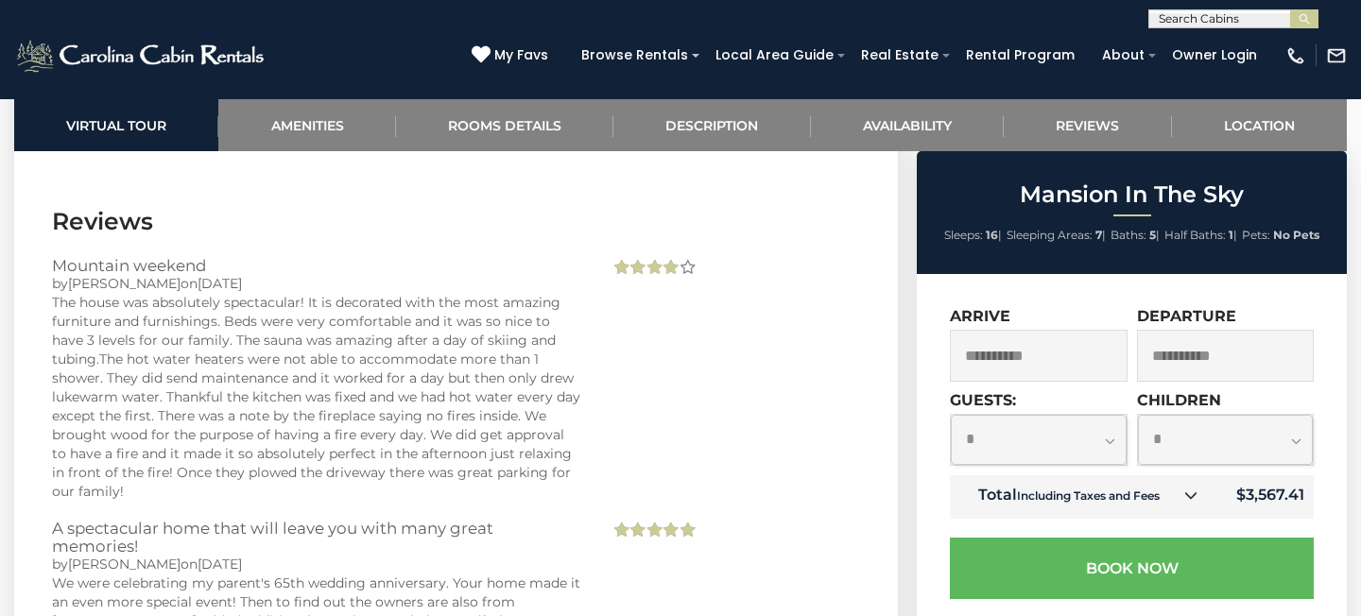
scroll to position [5361, 0]
